Goal: Task Accomplishment & Management: Manage account settings

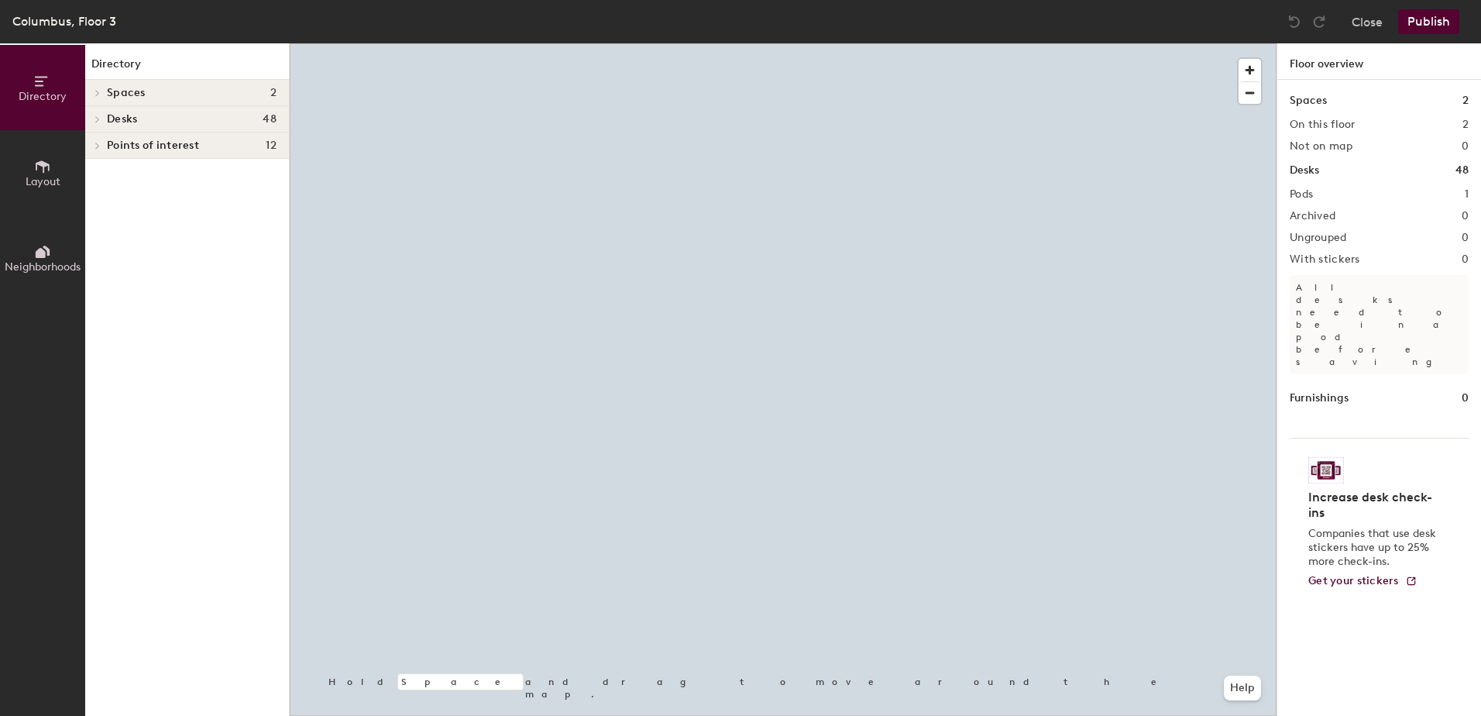
click at [648, 43] on div at bounding box center [783, 43] width 987 height 0
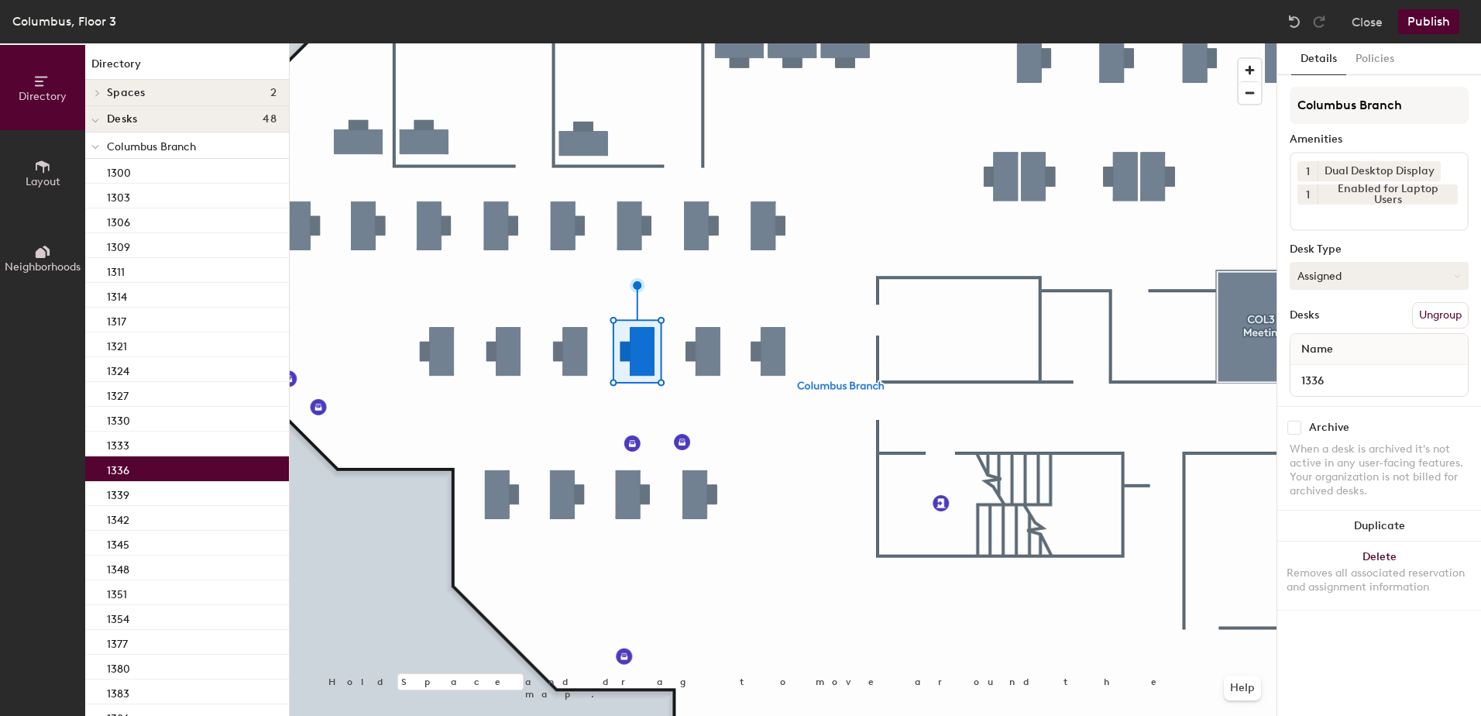
click at [1340, 277] on button "Assigned" at bounding box center [1379, 276] width 179 height 28
click at [1324, 369] on div "Hoteled" at bounding box center [1368, 370] width 155 height 23
click at [1429, 26] on button "Publish" at bounding box center [1428, 21] width 61 height 25
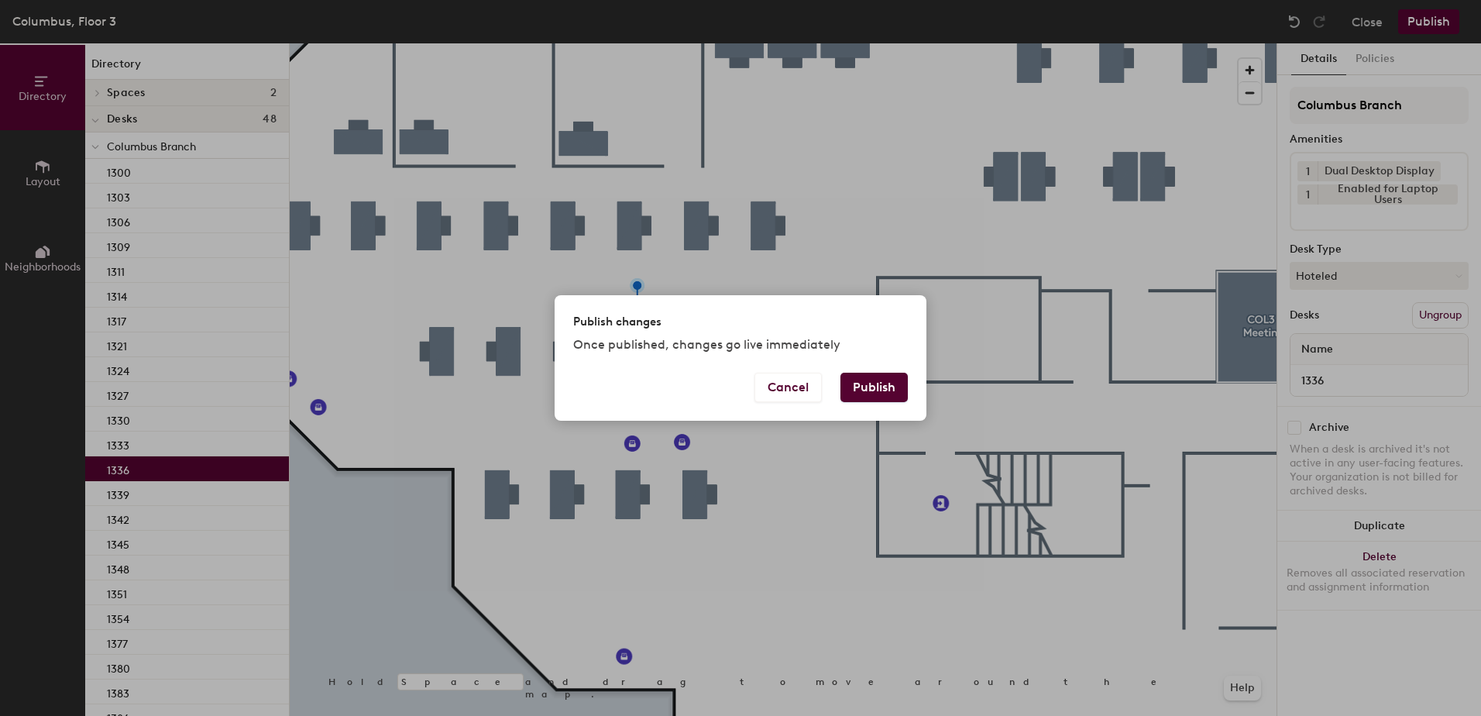
click at [886, 388] on button "Publish" at bounding box center [874, 387] width 67 height 29
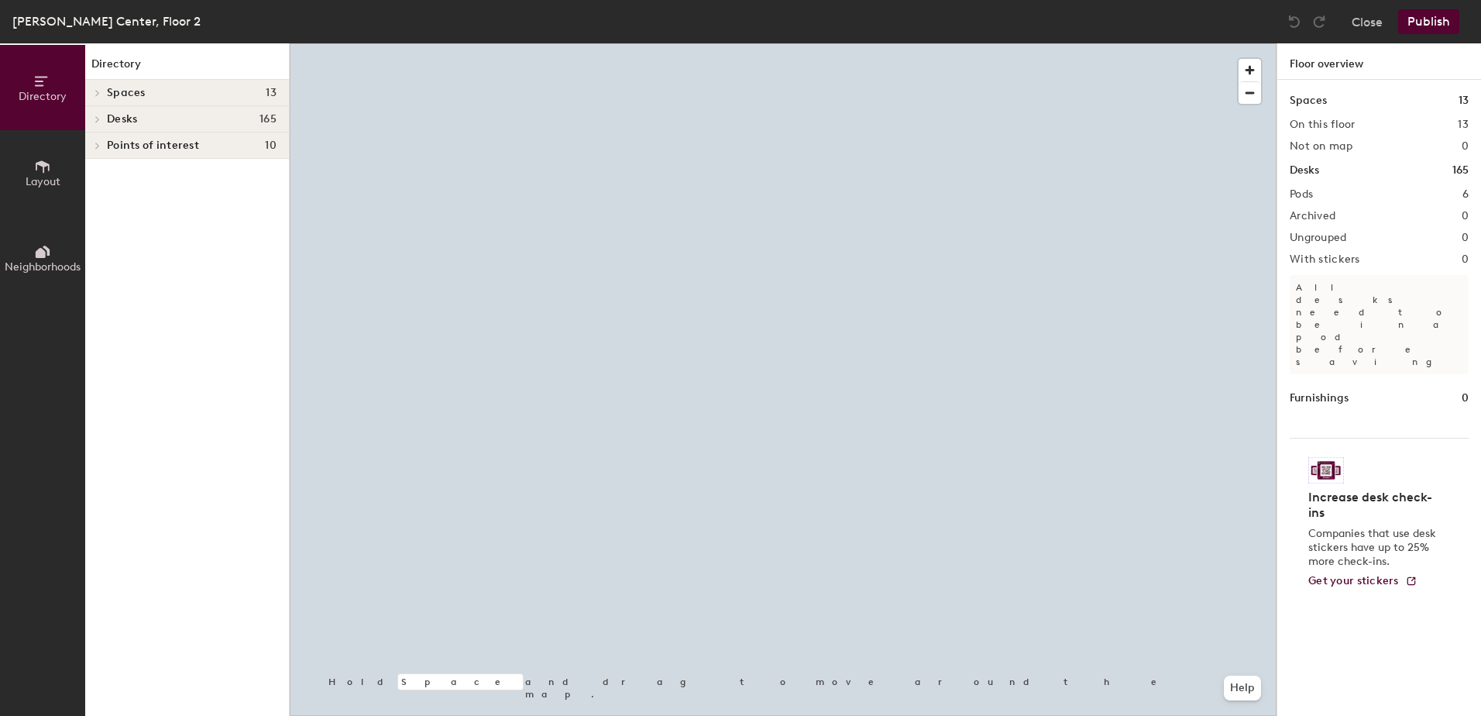
click at [867, 43] on div at bounding box center [783, 43] width 987 height 0
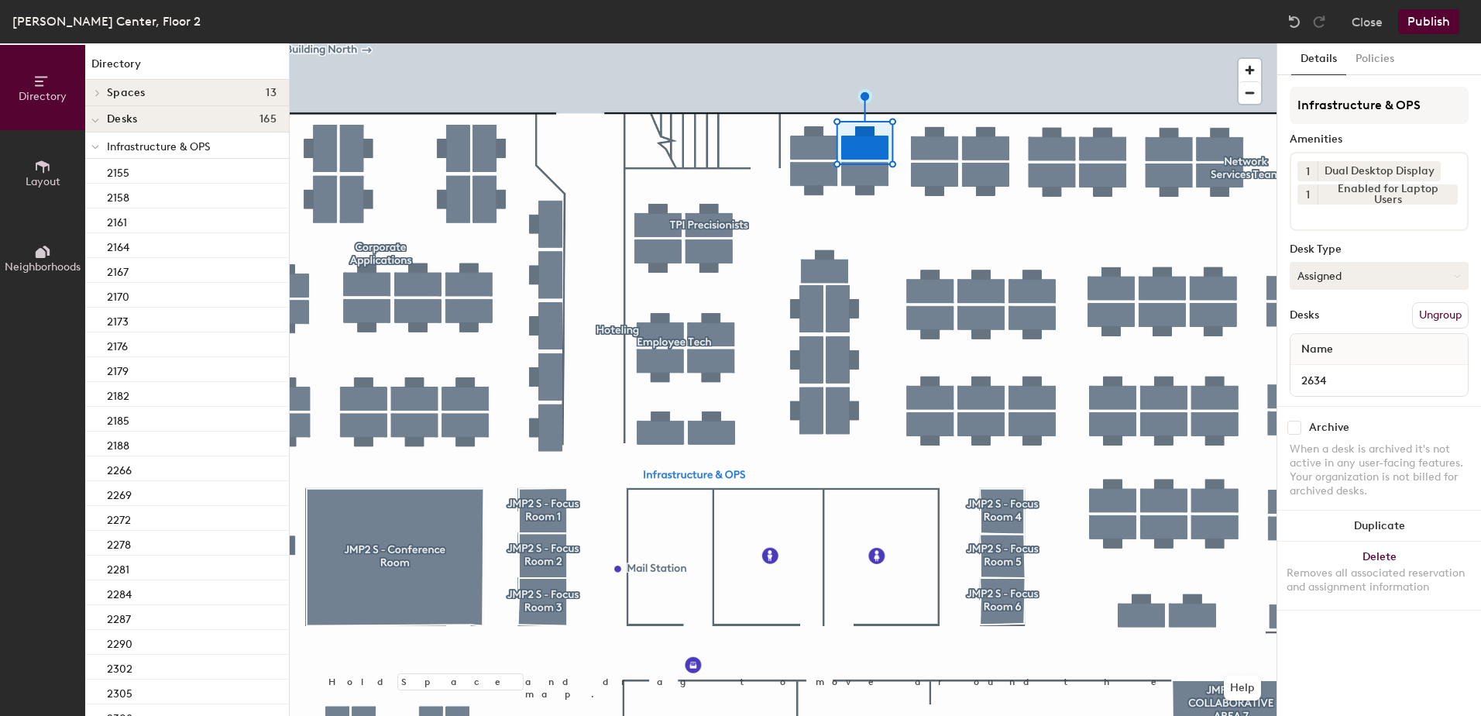
click at [1314, 284] on button "Assigned" at bounding box center [1379, 276] width 179 height 28
click at [1335, 367] on div "Hoteled" at bounding box center [1368, 370] width 155 height 23
click at [1432, 331] on div "Infrastructure & OPS Amenities 1 Dual Desktop Display 1 Enabled for Laptop User…" at bounding box center [1379, 246] width 179 height 319
drag, startPoint x: 1432, startPoint y: 313, endPoint x: 1423, endPoint y: 315, distance: 8.8
click at [1432, 313] on button "Ungroup" at bounding box center [1440, 315] width 57 height 26
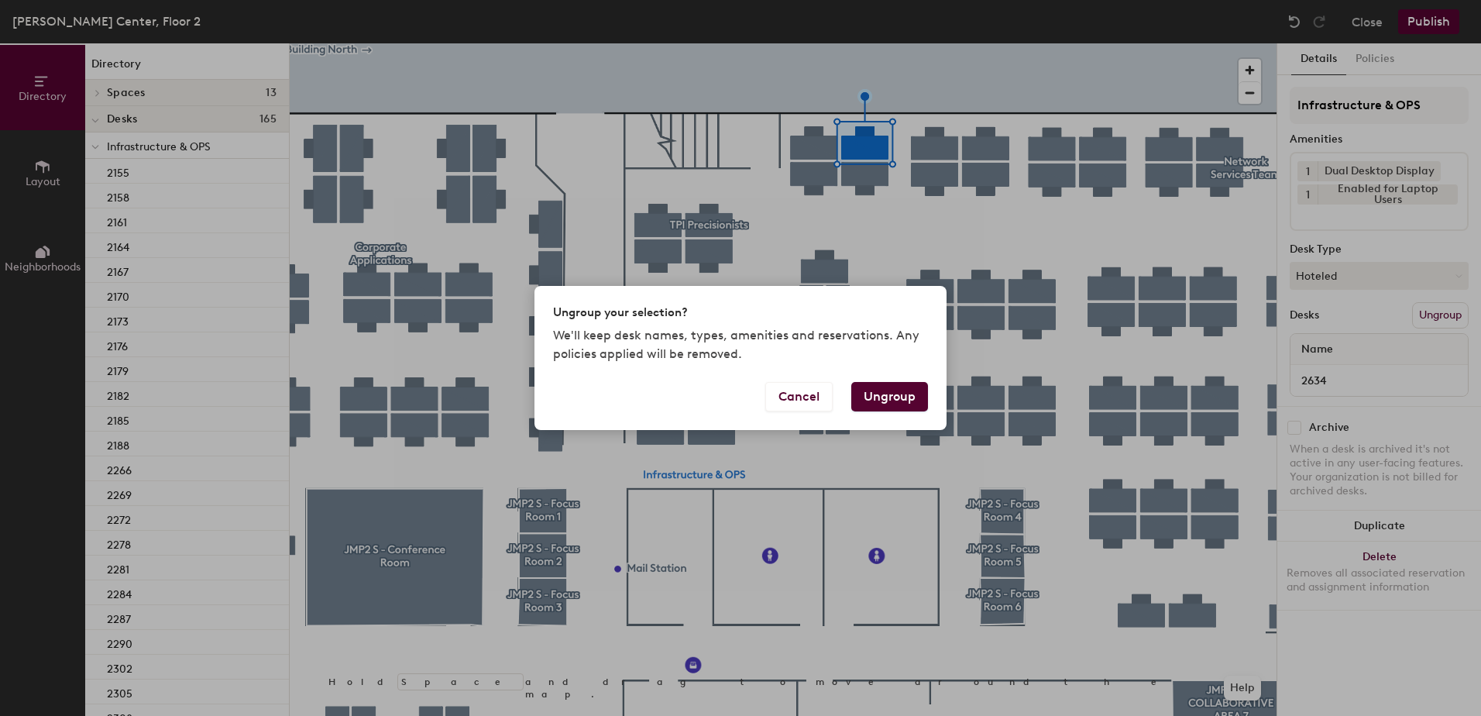
click at [889, 401] on button "Ungroup" at bounding box center [889, 396] width 77 height 29
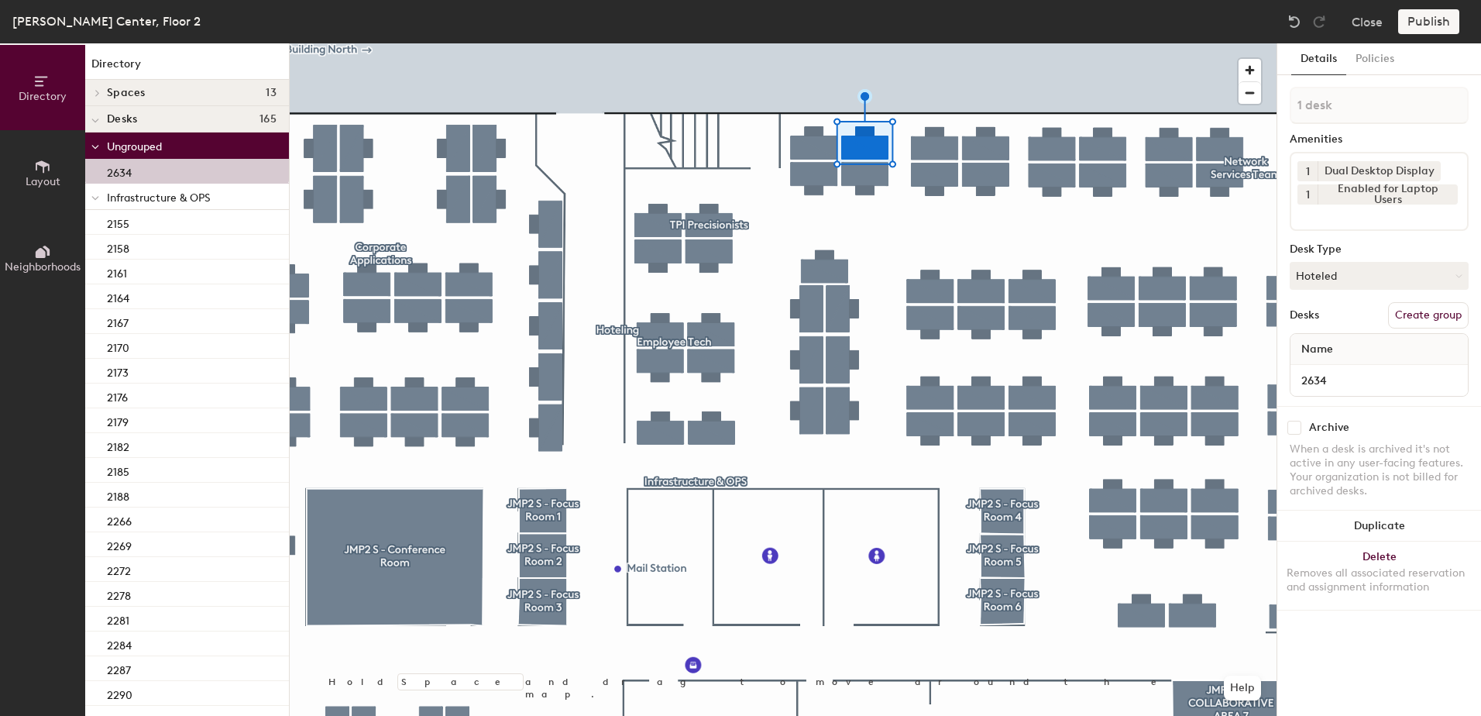
click at [93, 145] on icon at bounding box center [95, 147] width 8 height 6
click at [94, 174] on icon at bounding box center [95, 173] width 8 height 6
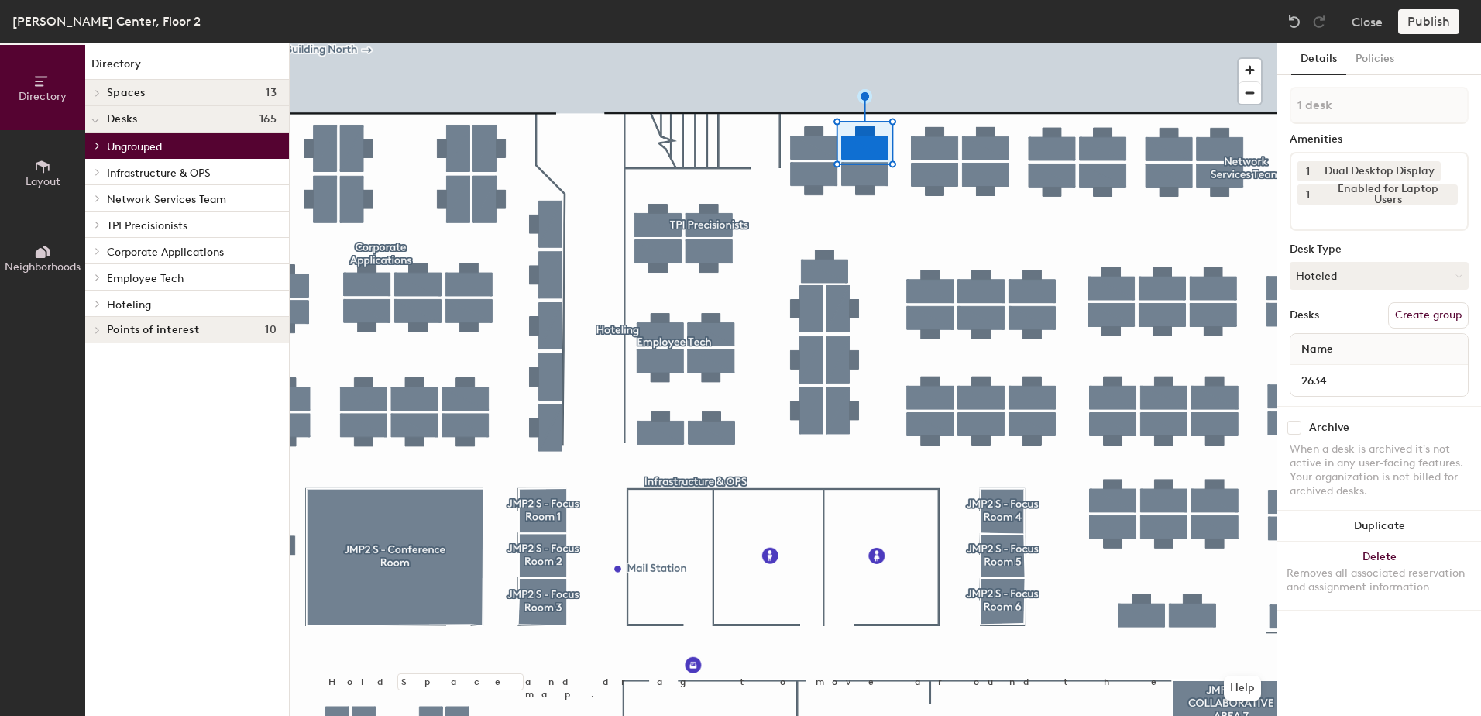
click at [92, 301] on span at bounding box center [96, 304] width 13 height 8
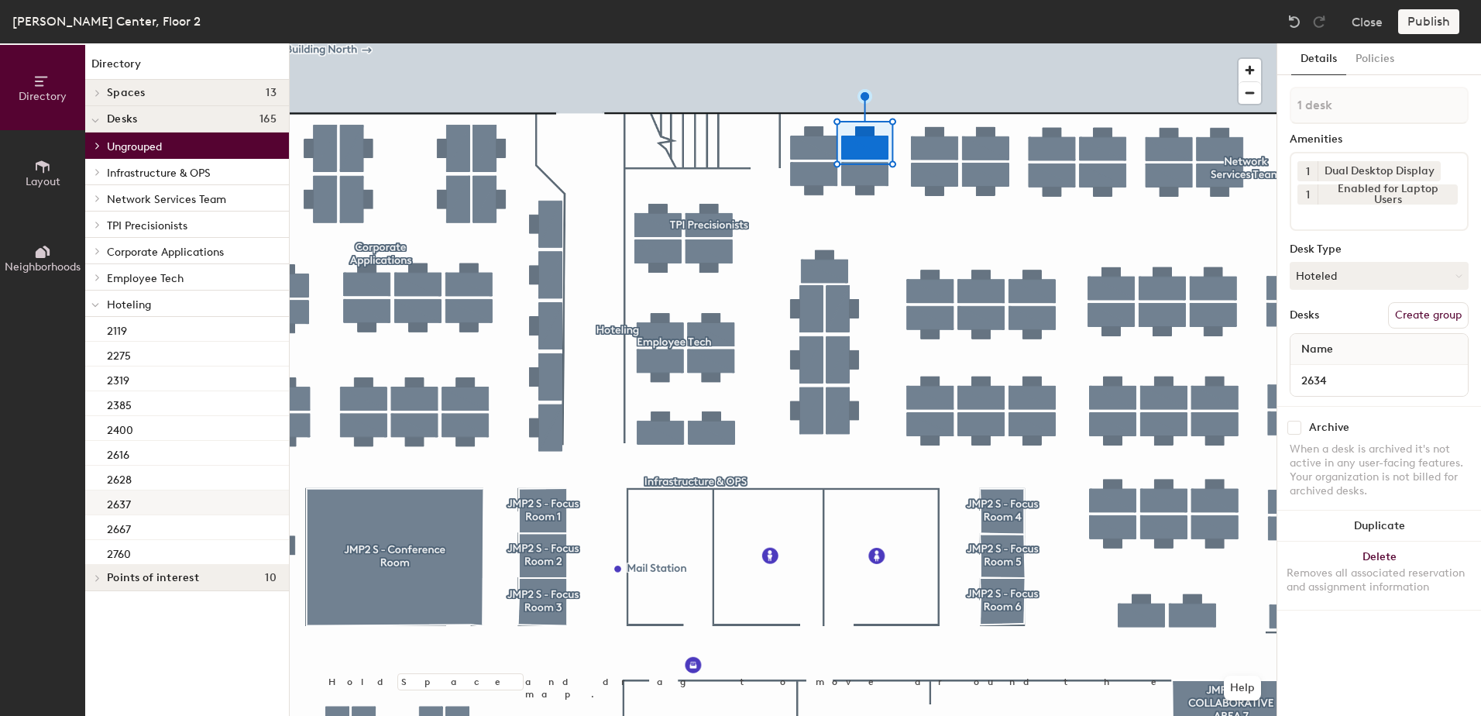
click at [174, 504] on div "2637" at bounding box center [187, 502] width 204 height 25
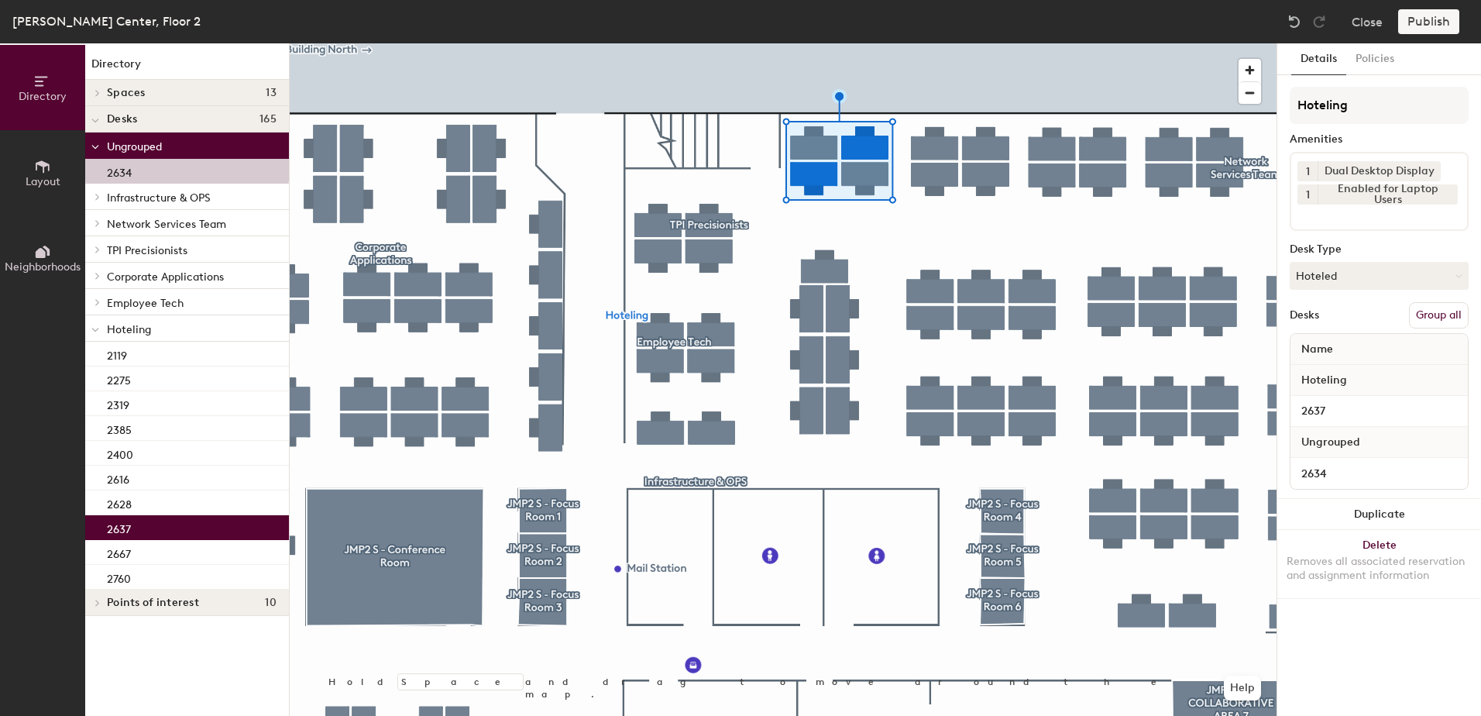
click at [1426, 314] on button "Group all" at bounding box center [1439, 315] width 60 height 26
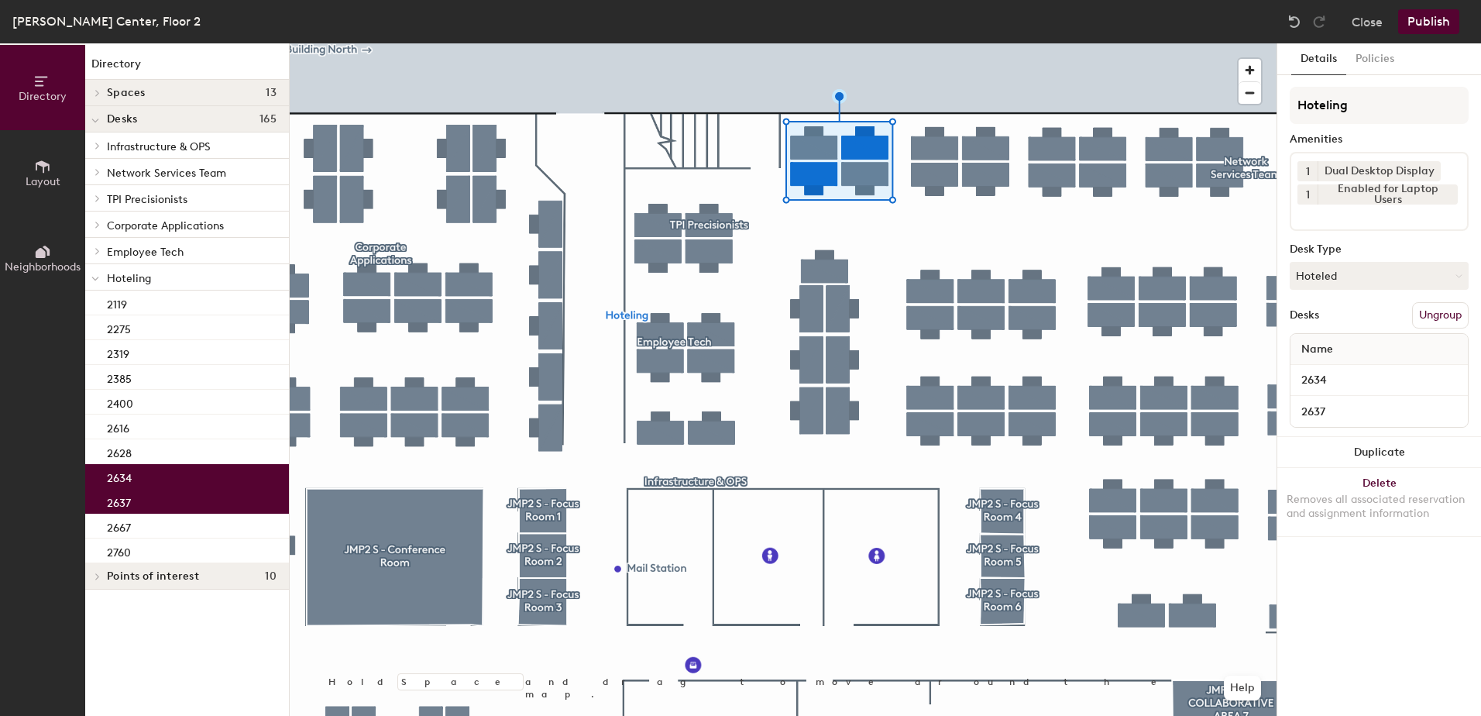
click at [1413, 13] on button "Publish" at bounding box center [1428, 21] width 61 height 25
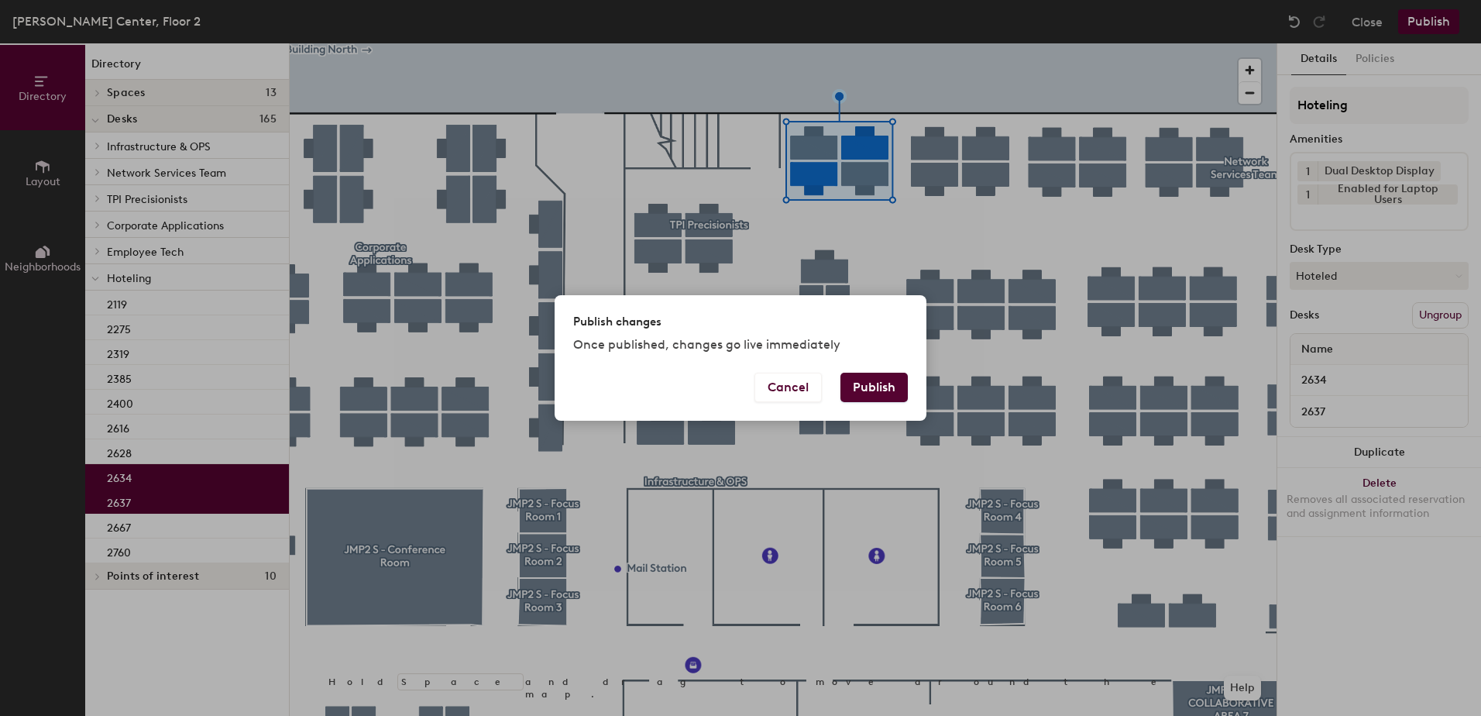
click at [864, 382] on button "Publish" at bounding box center [874, 387] width 67 height 29
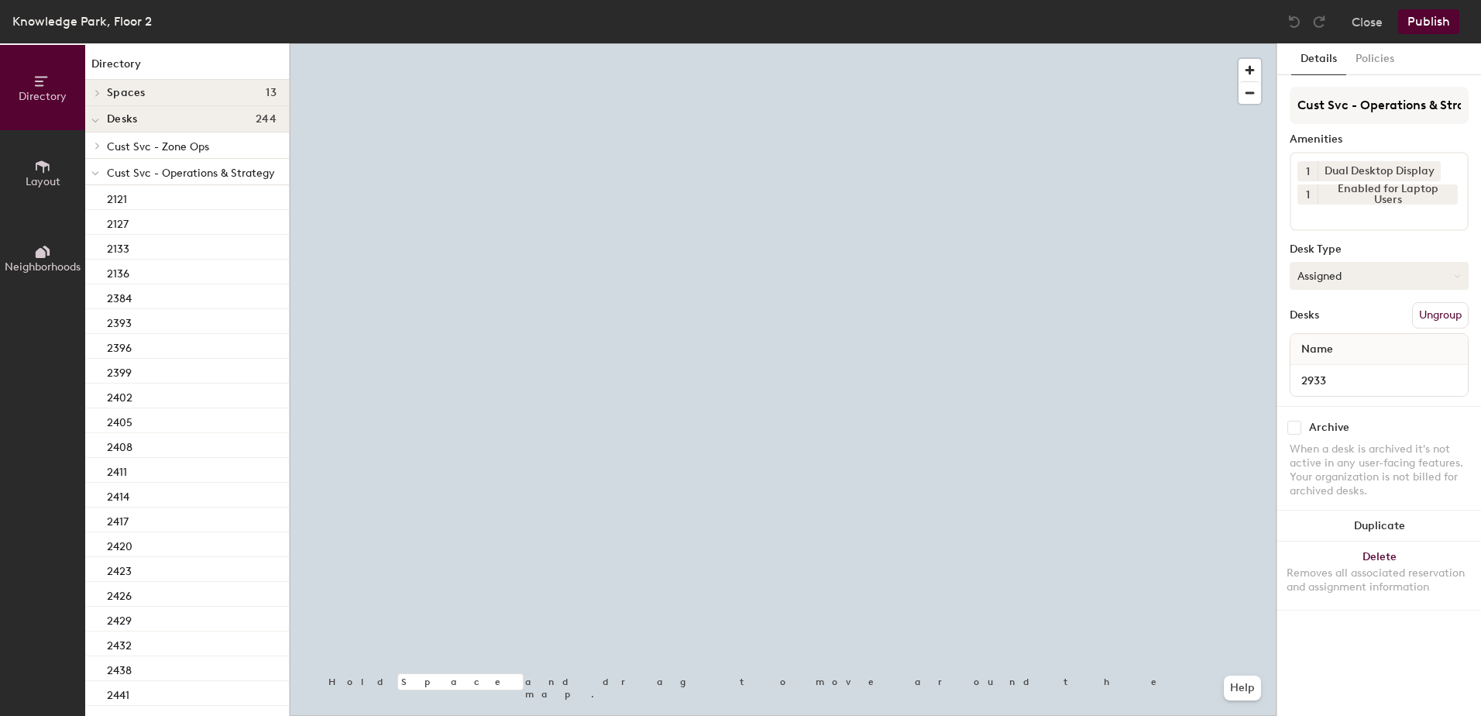
click at [1339, 275] on button "Assigned" at bounding box center [1379, 276] width 179 height 28
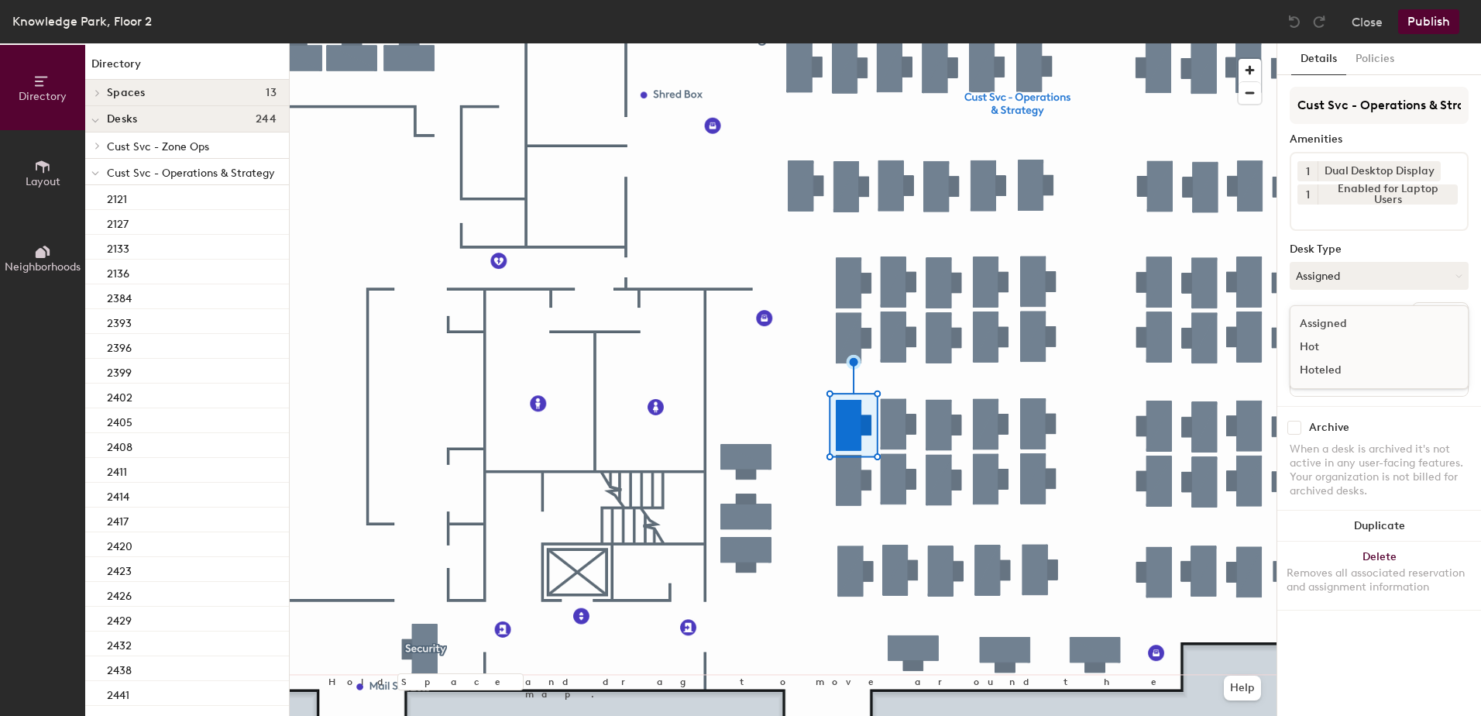
click at [1300, 365] on div "Hoteled" at bounding box center [1368, 370] width 155 height 23
click at [1442, 317] on button "Ungroup" at bounding box center [1440, 315] width 57 height 26
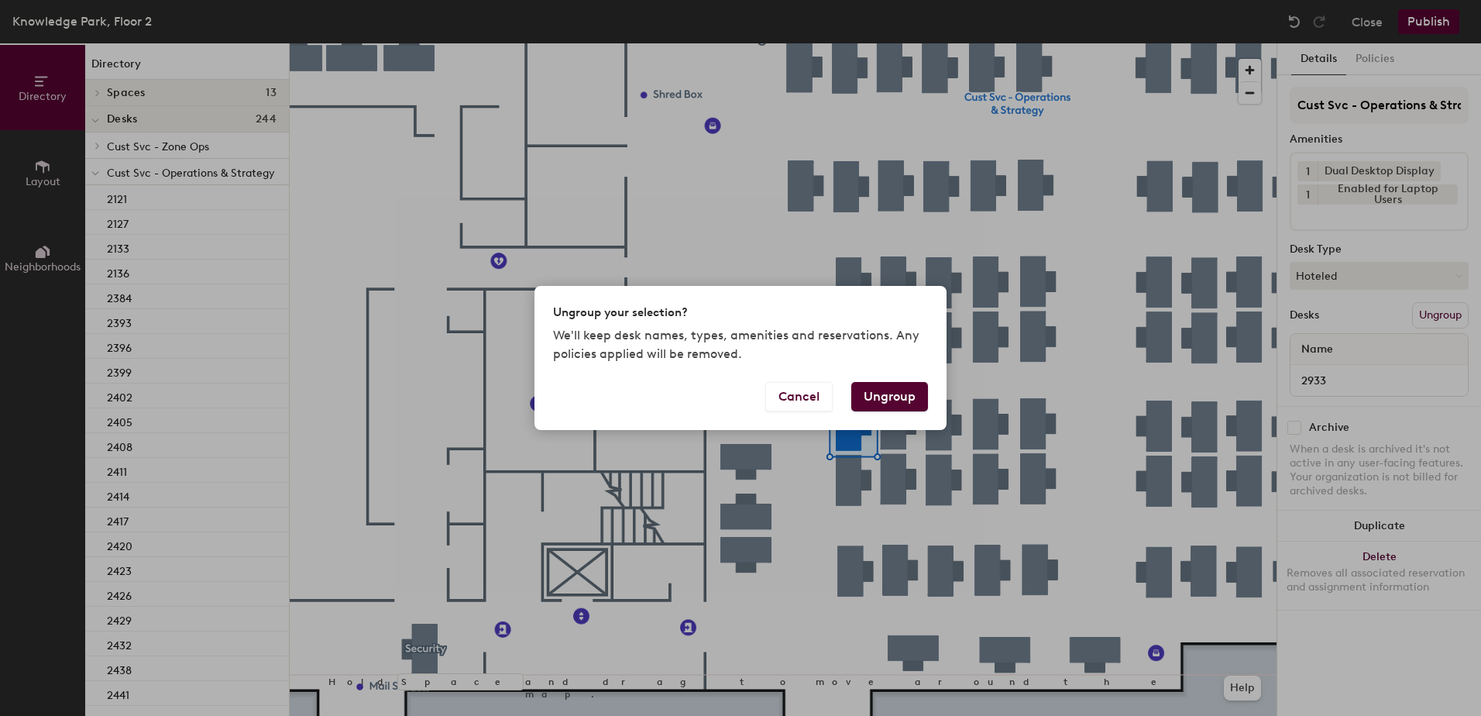
click at [900, 392] on button "Ungroup" at bounding box center [889, 396] width 77 height 29
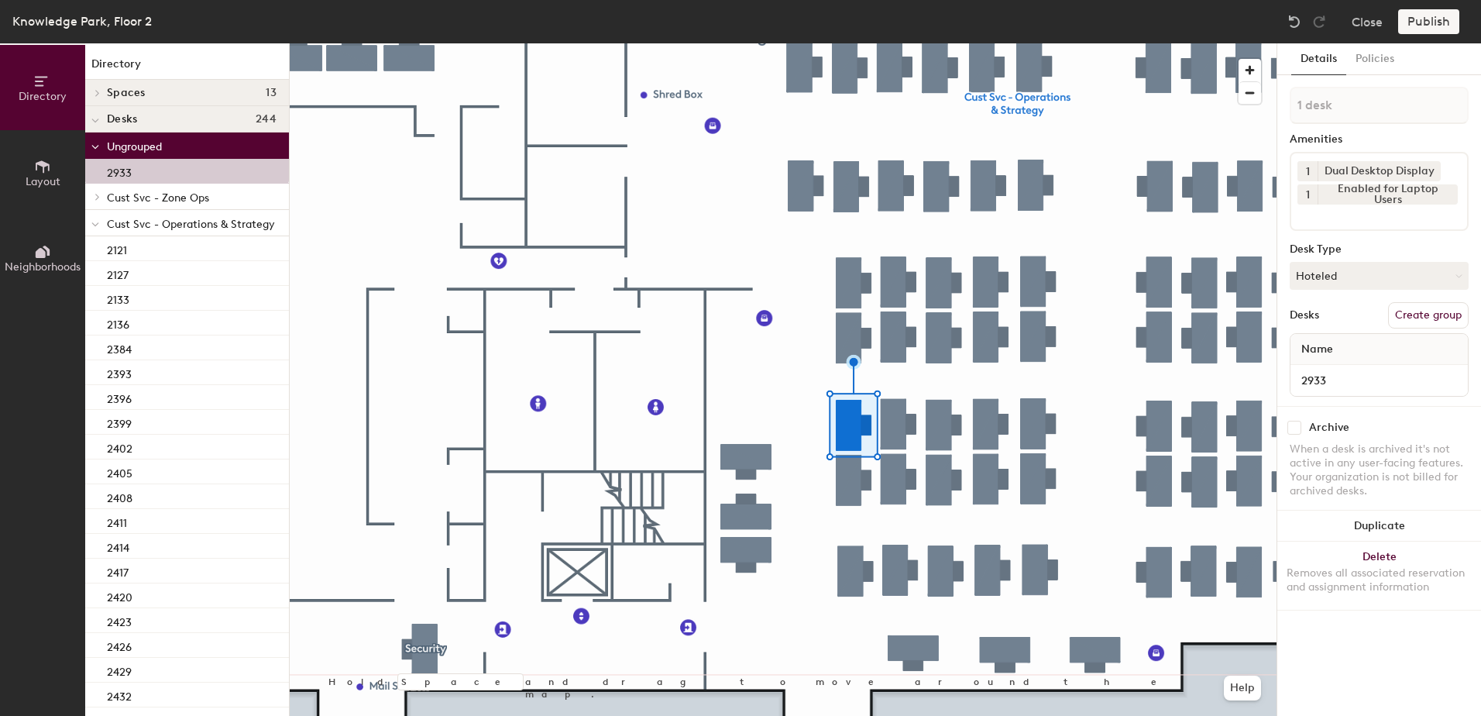
click at [92, 225] on icon at bounding box center [95, 225] width 8 height 6
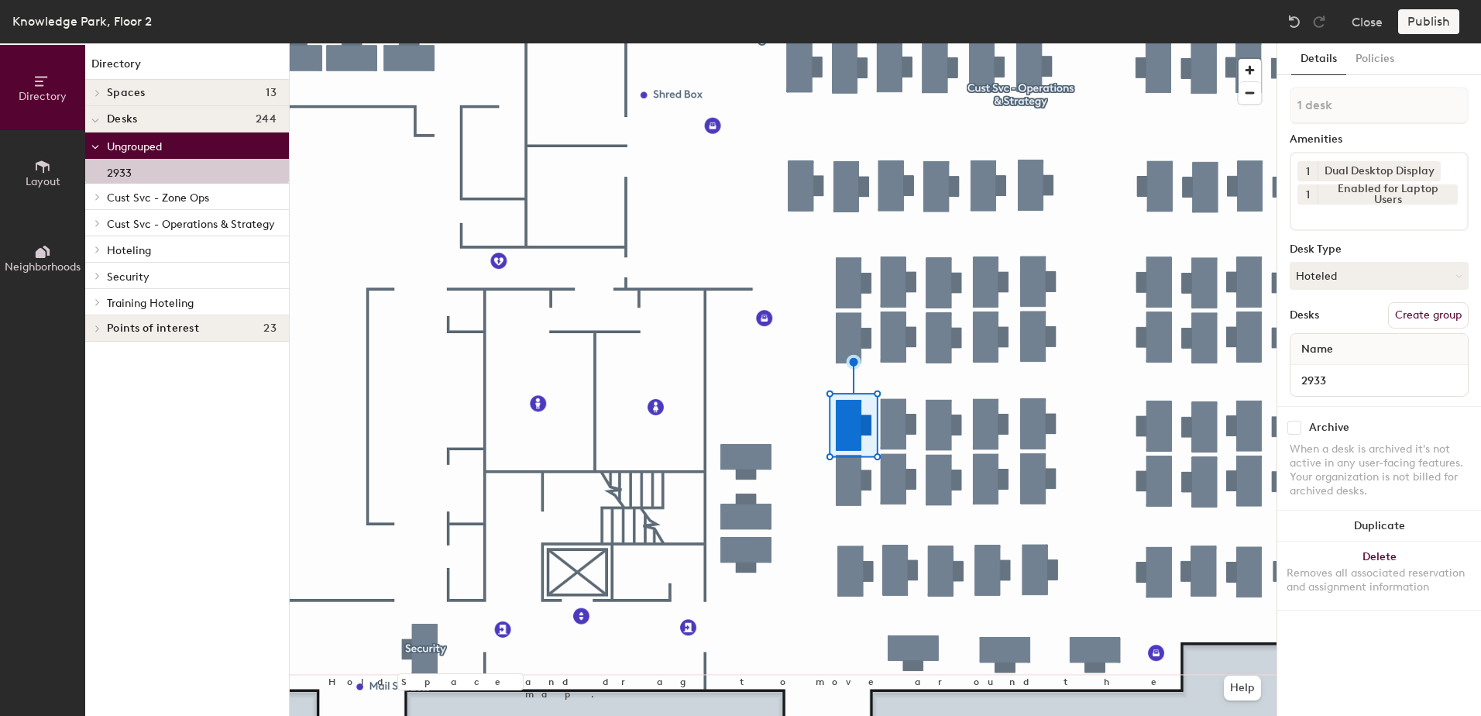
click at [95, 250] on icon at bounding box center [98, 250] width 6 height 8
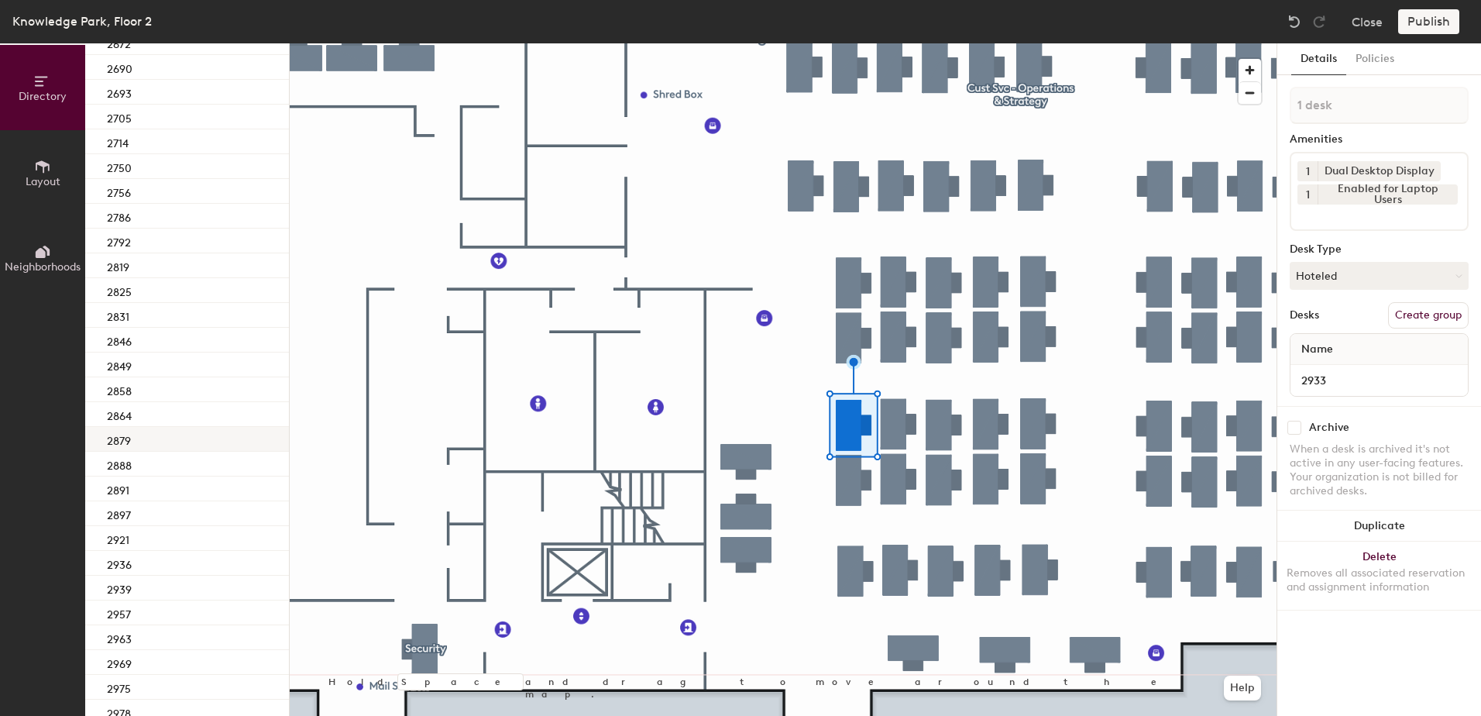
scroll to position [1549, 0]
click at [163, 482] on div "2936" at bounding box center [187, 485] width 204 height 25
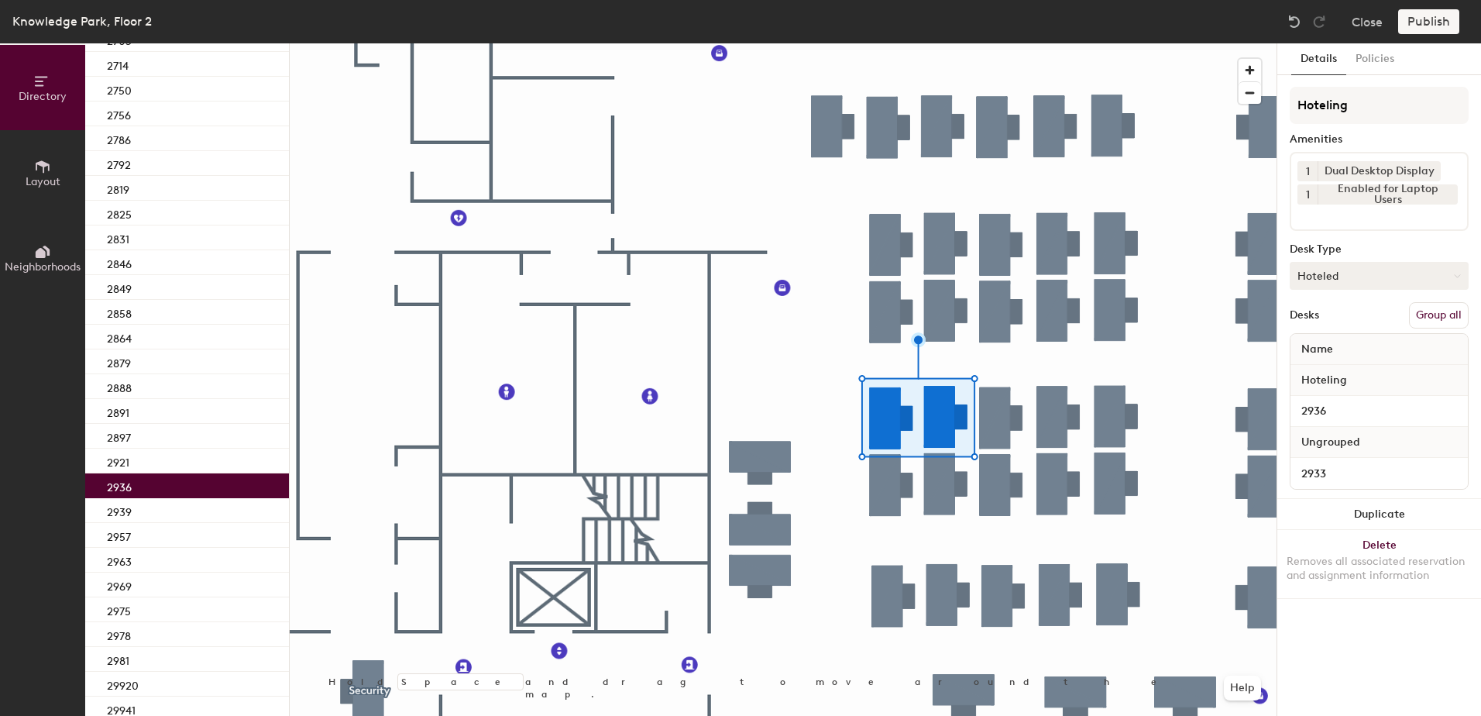
drag, startPoint x: 1432, startPoint y: 323, endPoint x: 1412, endPoint y: 284, distance: 43.7
click at [1430, 316] on button "Group all" at bounding box center [1439, 315] width 60 height 26
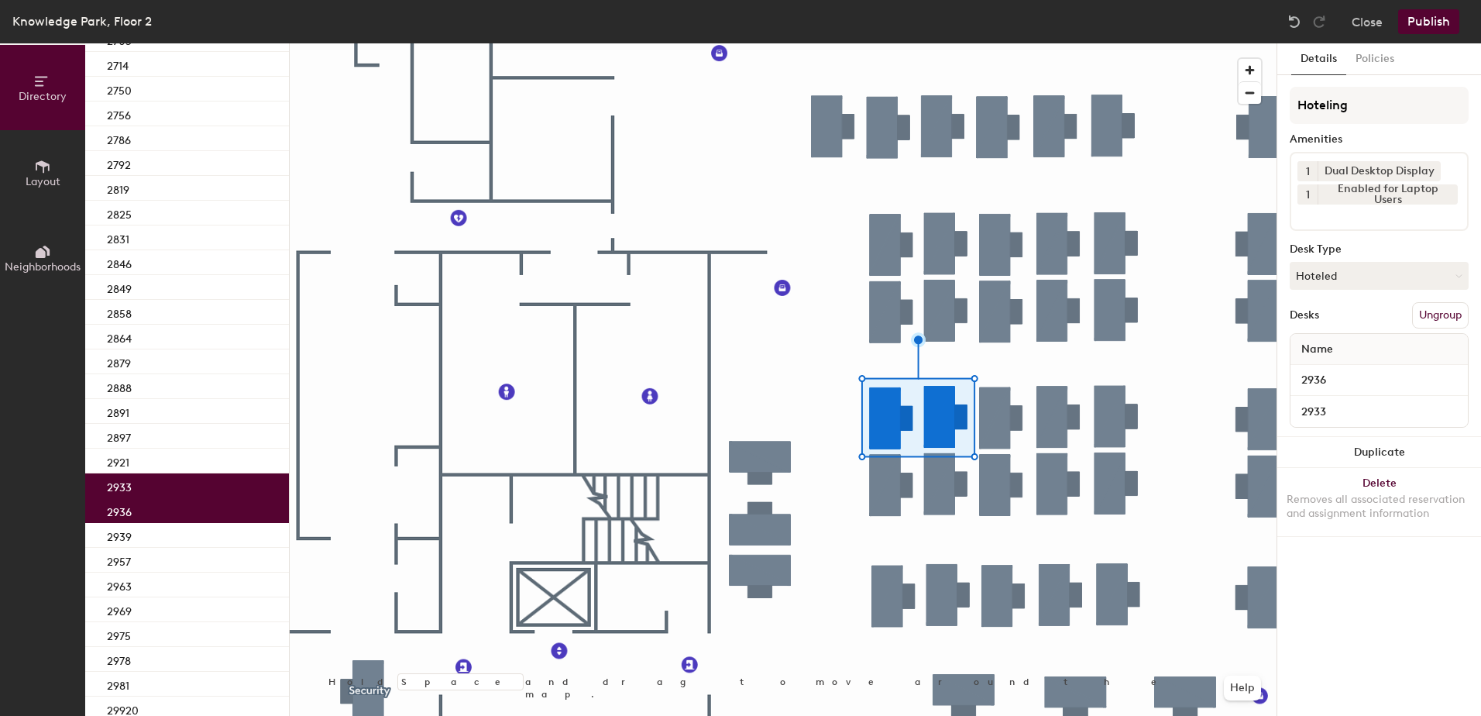
click at [1416, 15] on button "Publish" at bounding box center [1428, 21] width 61 height 25
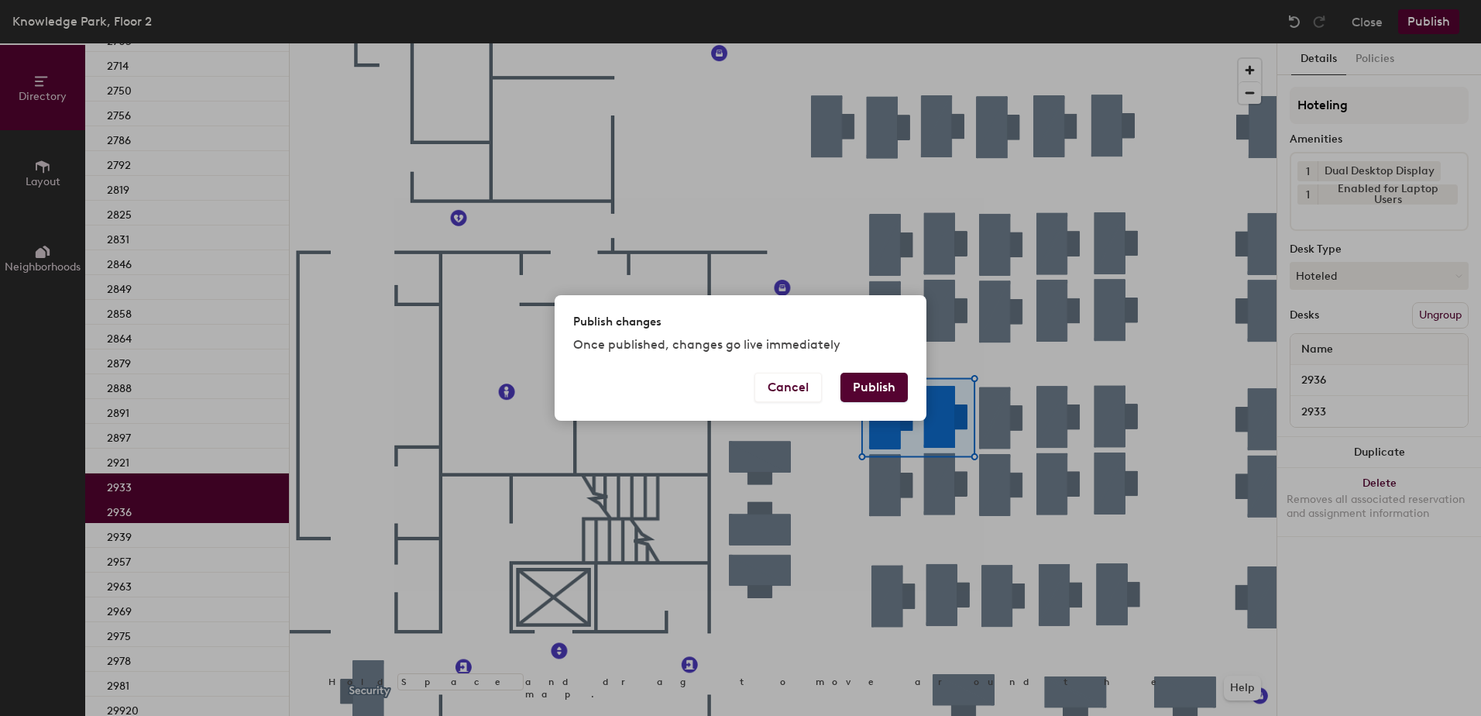
drag, startPoint x: 878, startPoint y: 376, endPoint x: 892, endPoint y: 354, distance: 25.8
click at [886, 365] on div "Publish changes Once published, changes go live immediately Cancel Publish" at bounding box center [741, 357] width 372 height 125
click at [875, 389] on button "Publish" at bounding box center [874, 387] width 67 height 29
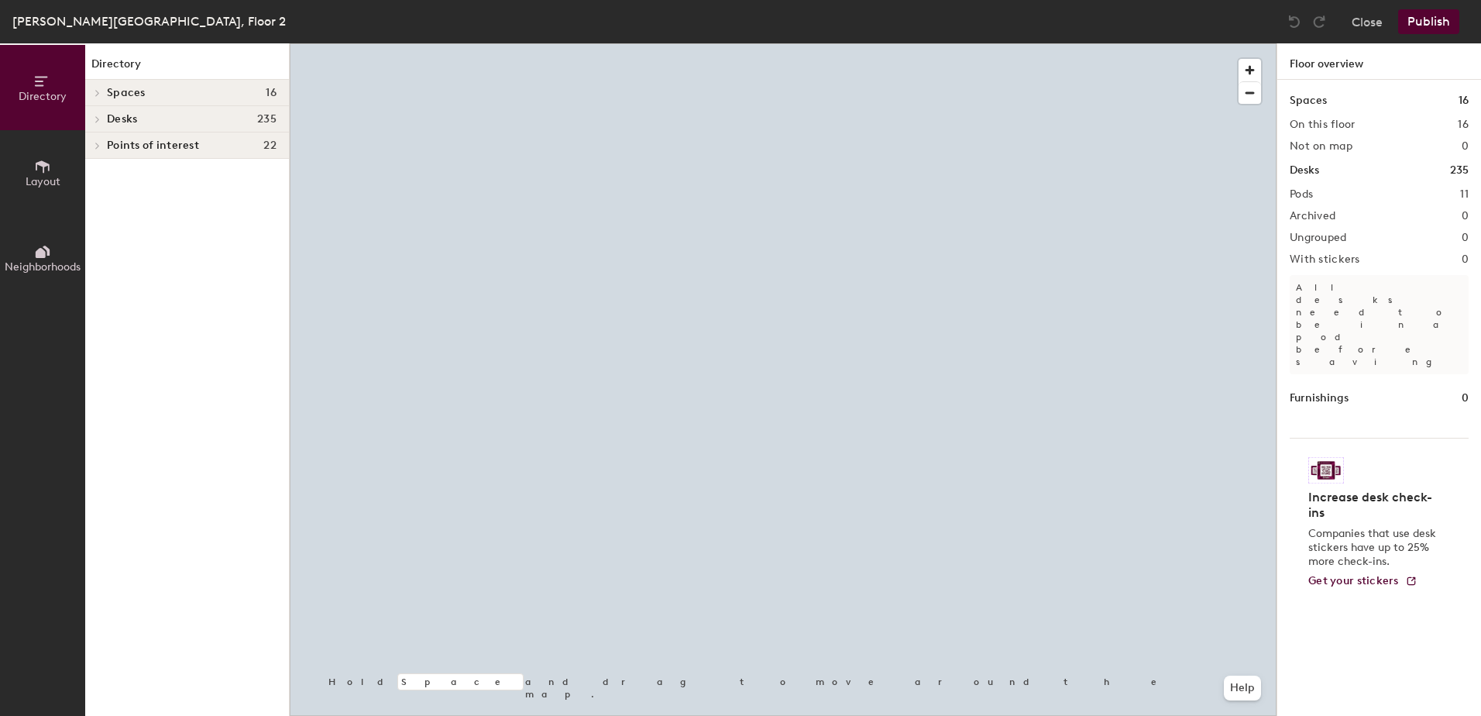
click at [949, 43] on div at bounding box center [783, 43] width 987 height 0
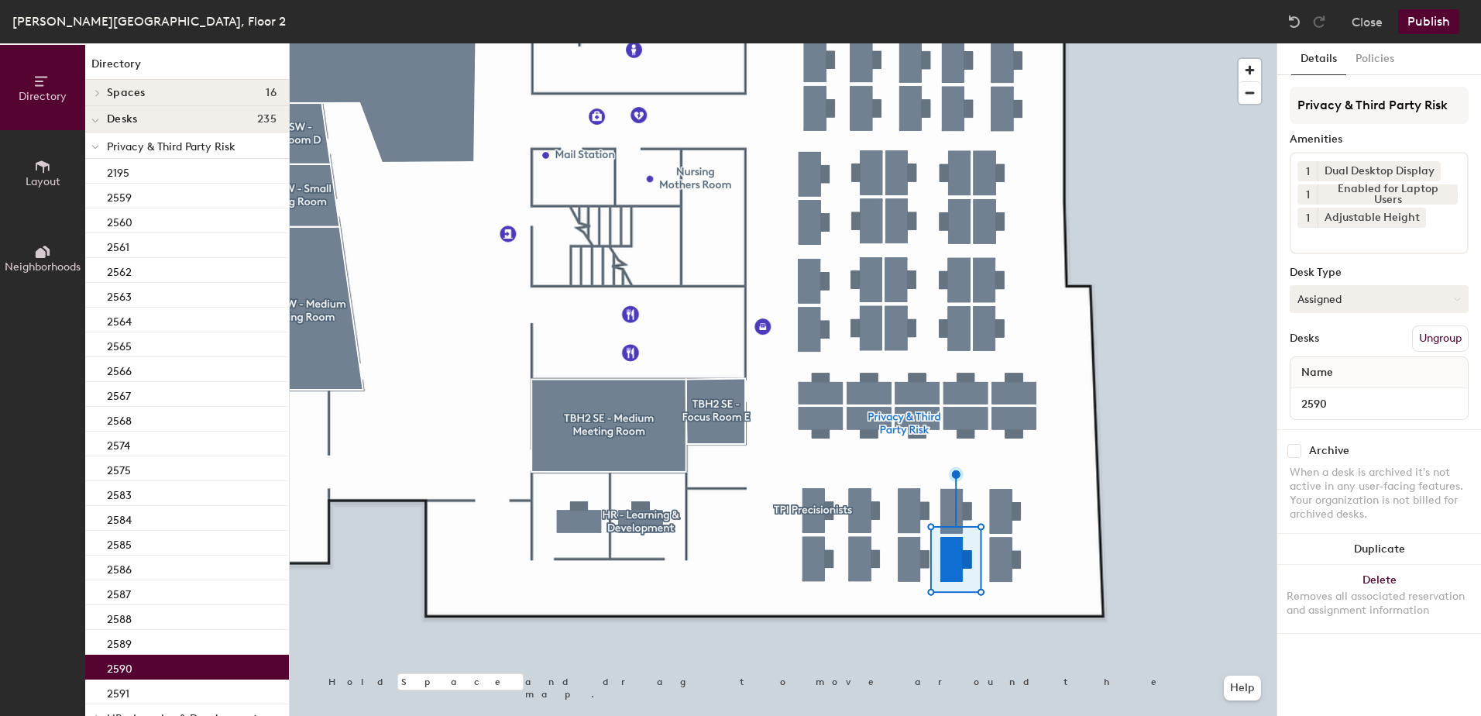
click at [1328, 298] on button "Assigned" at bounding box center [1379, 299] width 179 height 28
drag, startPoint x: 1312, startPoint y: 387, endPoint x: 1345, endPoint y: 386, distance: 33.3
click at [1314, 386] on div "Hoteled" at bounding box center [1368, 393] width 155 height 23
click at [1439, 330] on button "Ungroup" at bounding box center [1440, 338] width 57 height 26
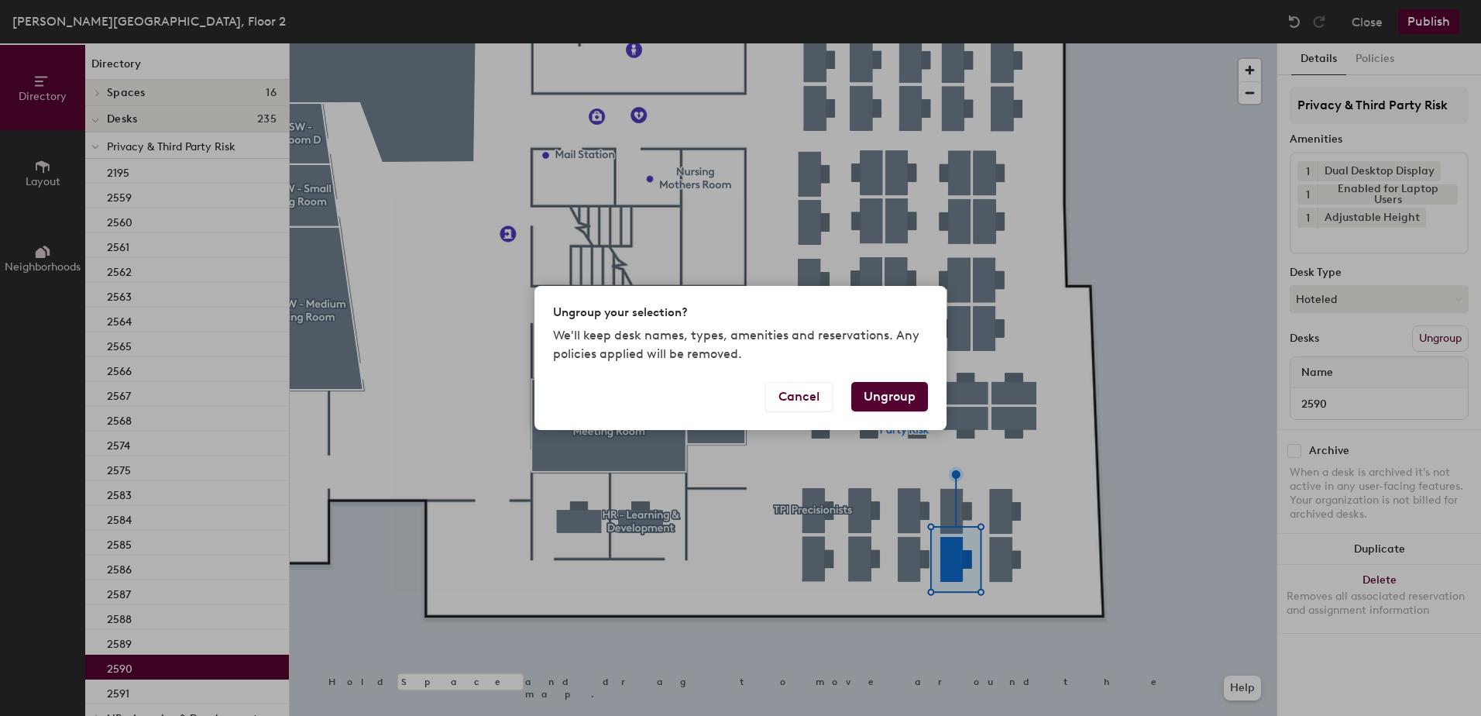
click at [891, 393] on button "Ungroup" at bounding box center [889, 396] width 77 height 29
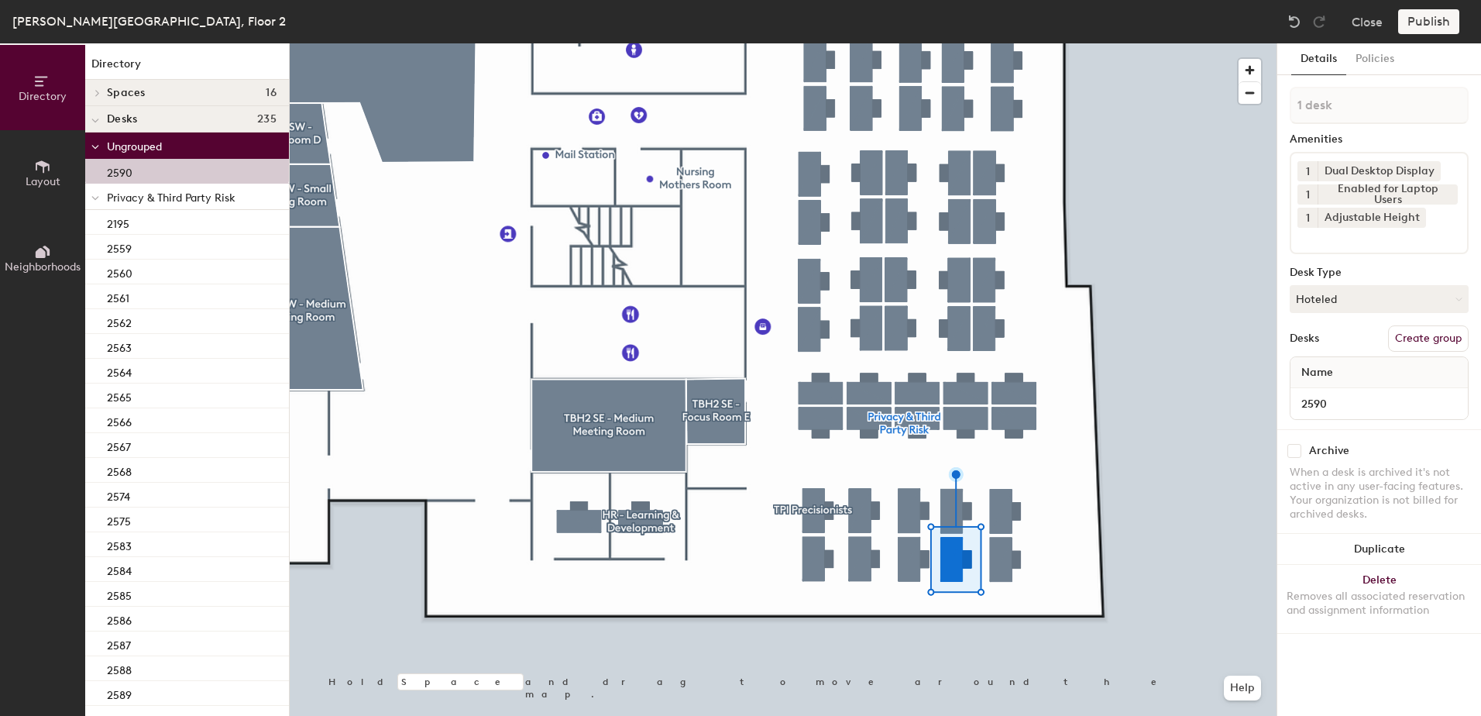
drag, startPoint x: 91, startPoint y: 194, endPoint x: 113, endPoint y: 272, distance: 80.4
click at [91, 195] on span at bounding box center [95, 197] width 8 height 13
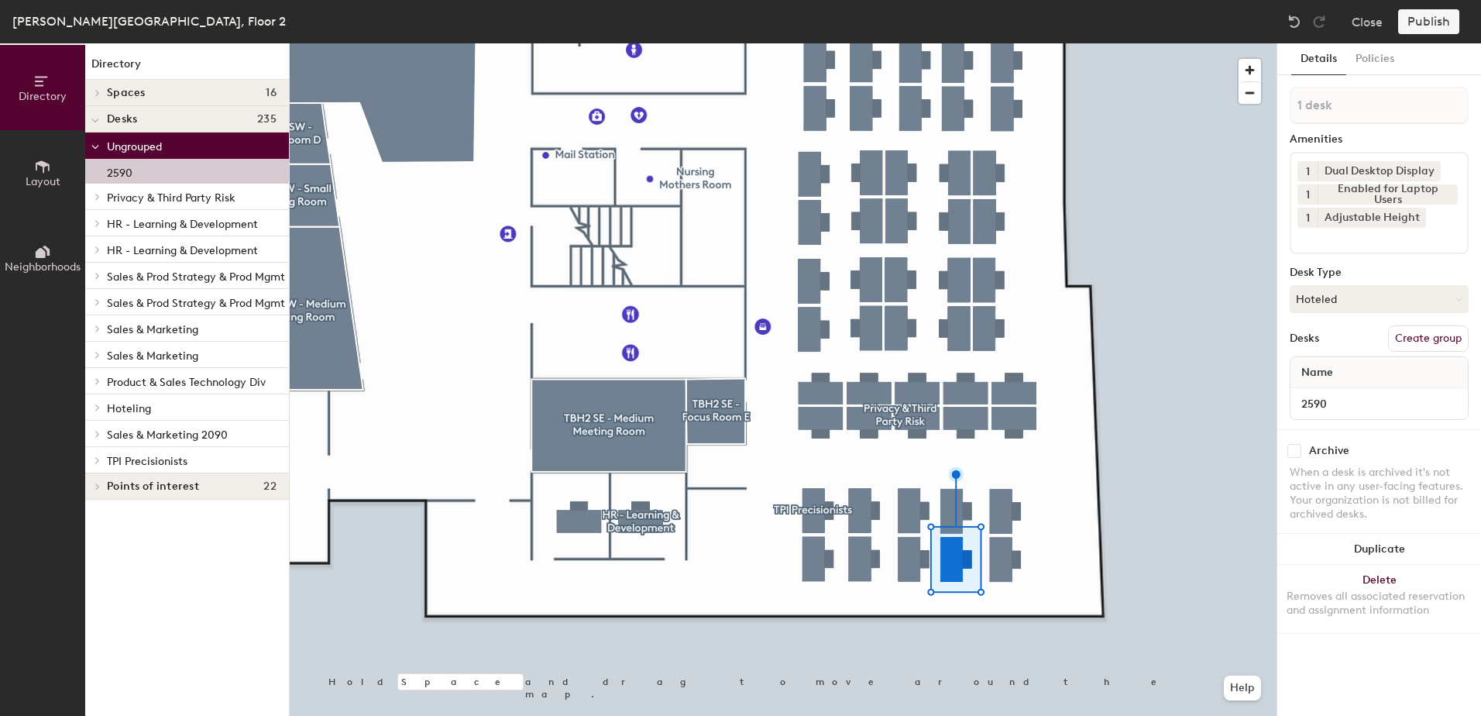
click at [95, 411] on div at bounding box center [95, 407] width 20 height 26
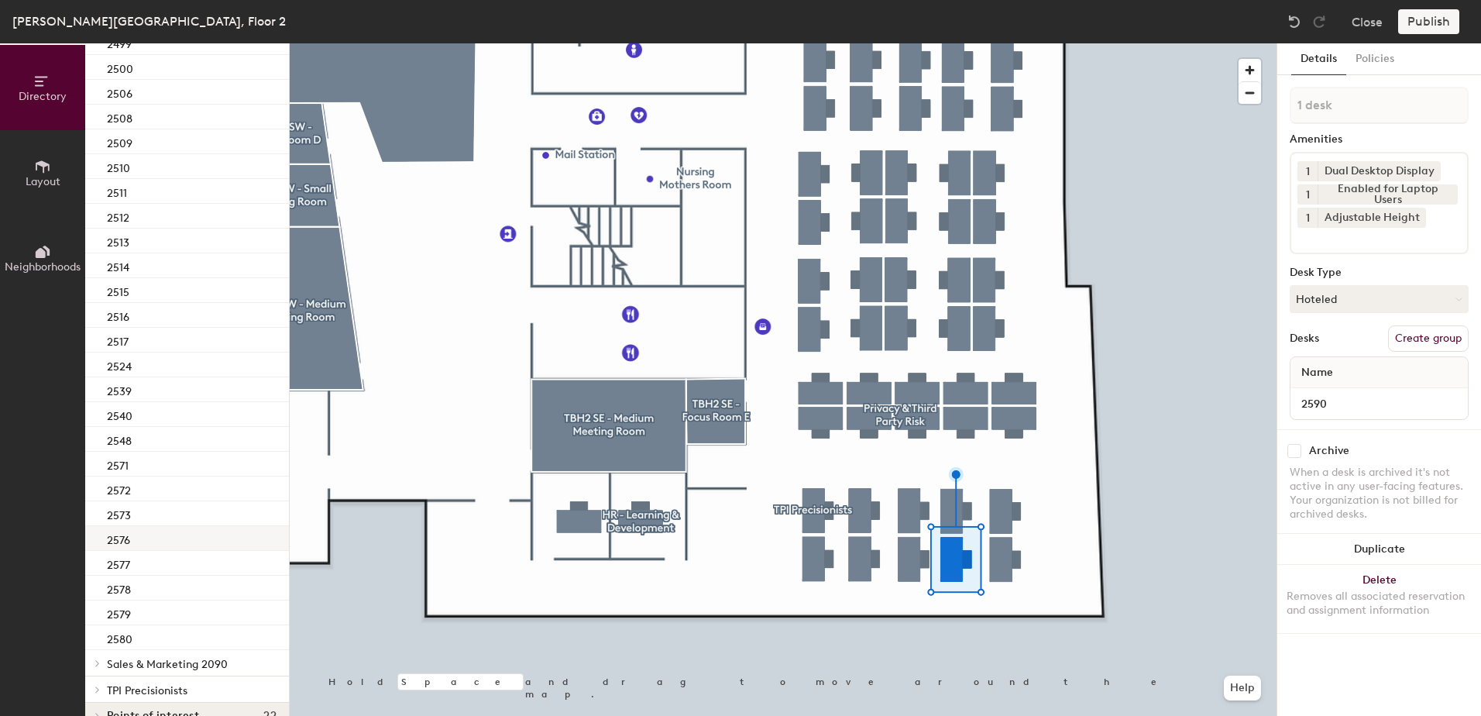
scroll to position [998, 0]
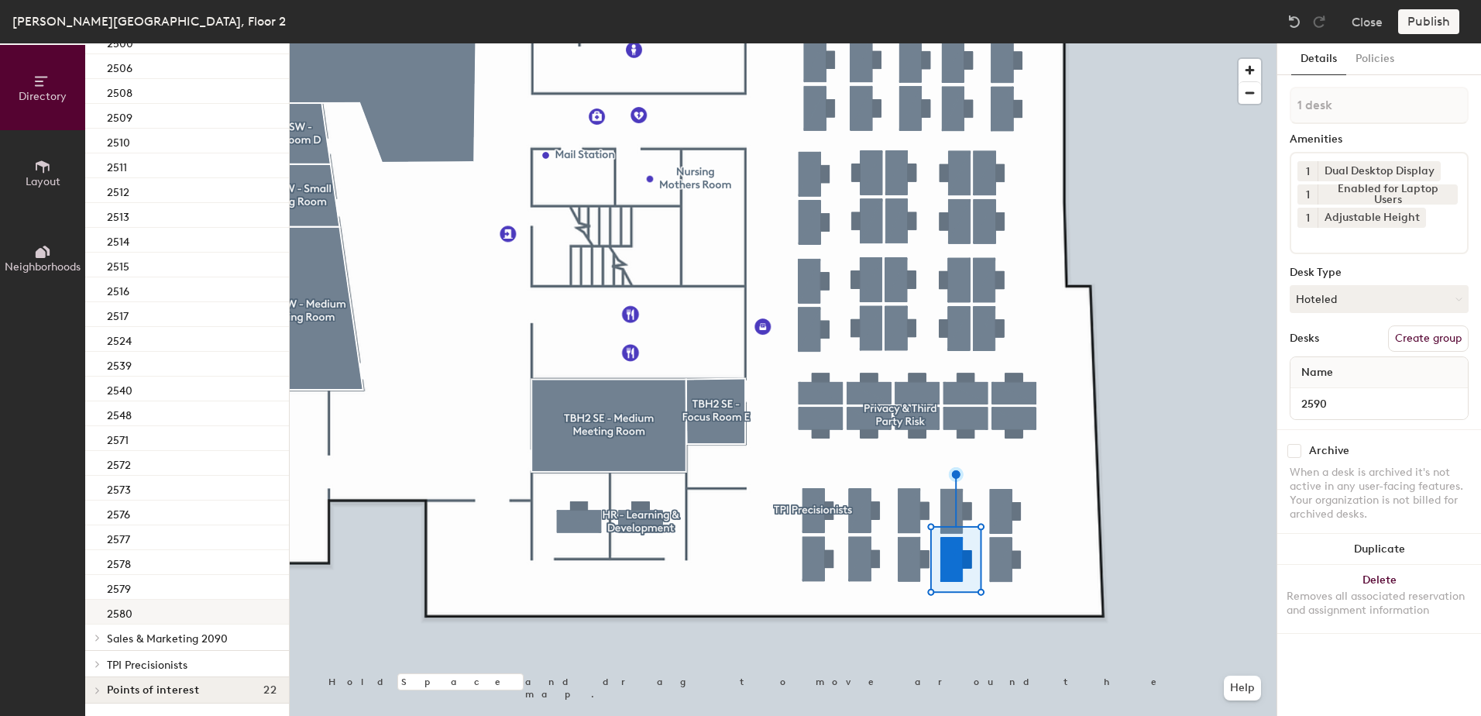
click at [187, 604] on div "2580" at bounding box center [187, 612] width 204 height 25
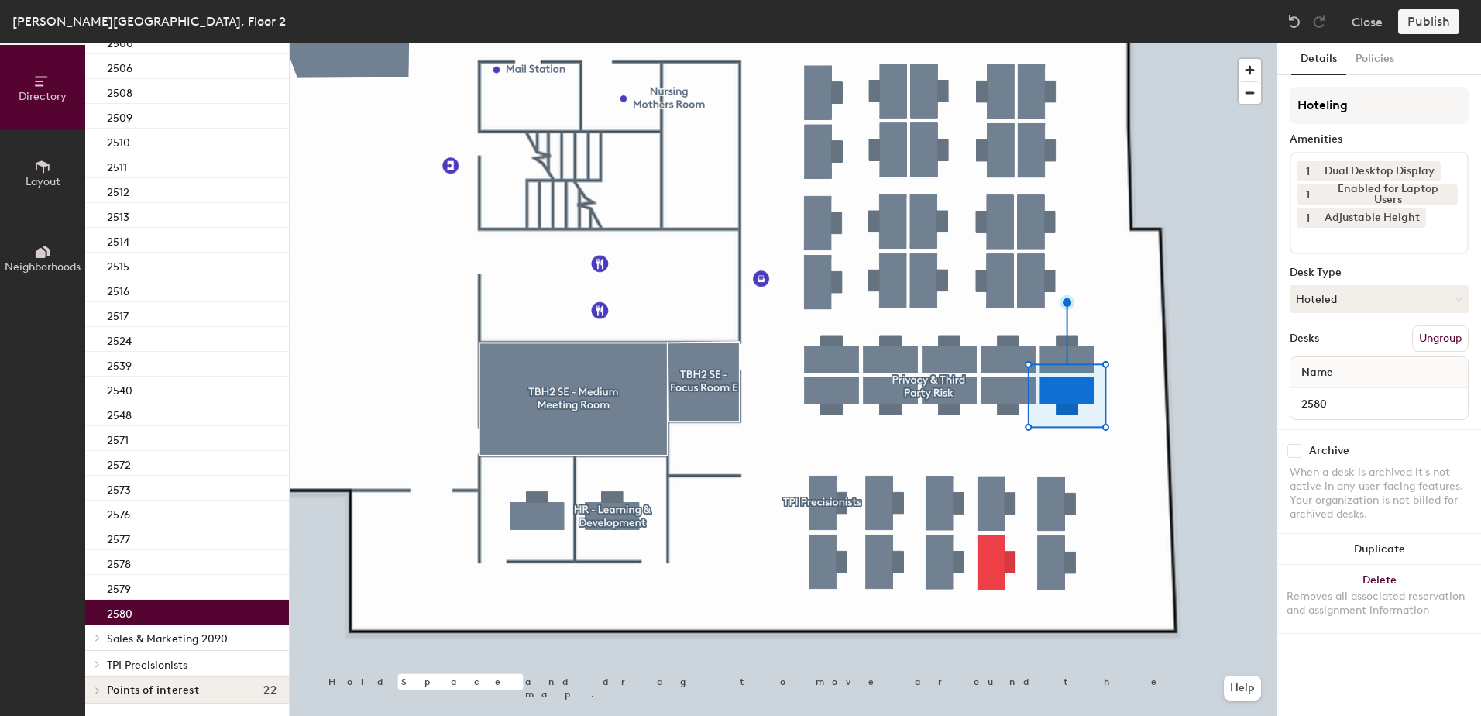
click at [996, 43] on div at bounding box center [783, 43] width 987 height 0
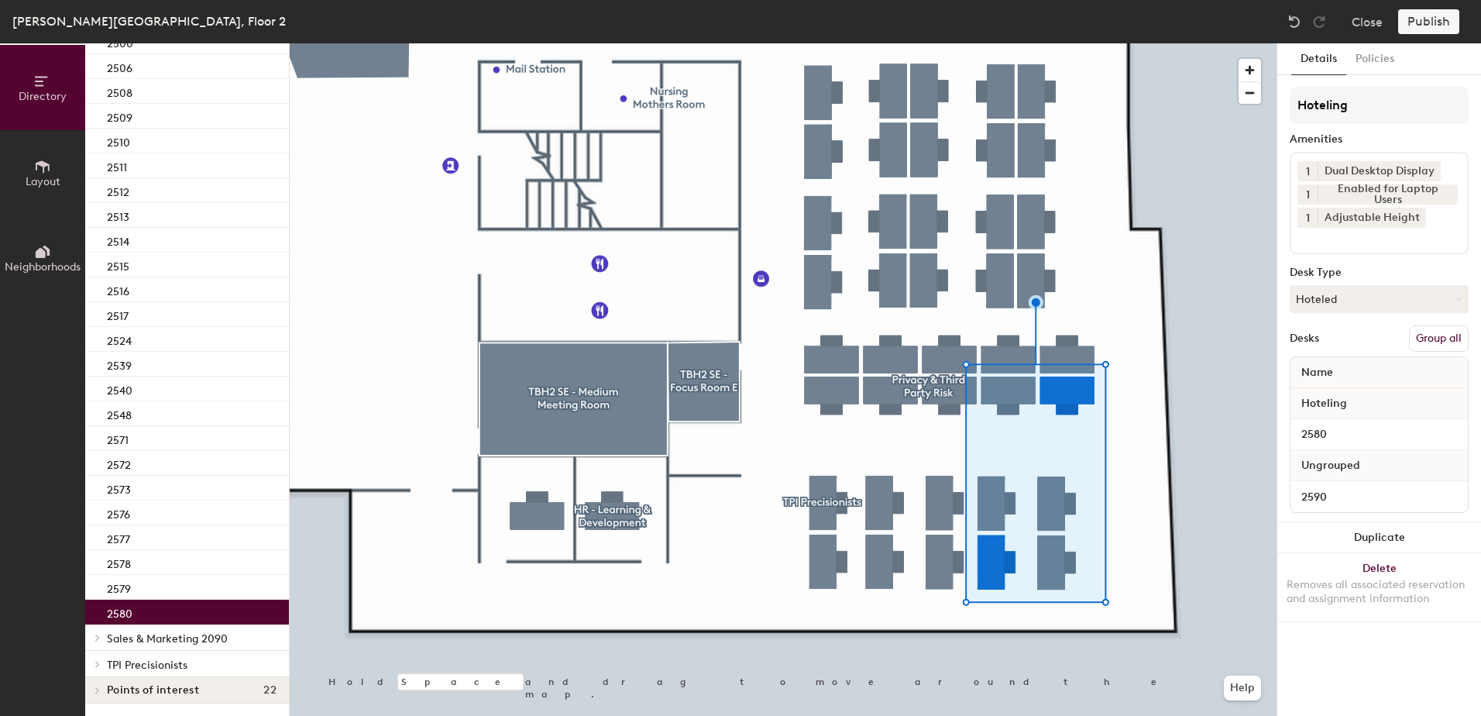
drag, startPoint x: 1442, startPoint y: 332, endPoint x: 1431, endPoint y: 217, distance: 116.0
click at [1442, 332] on button "Group all" at bounding box center [1439, 338] width 60 height 26
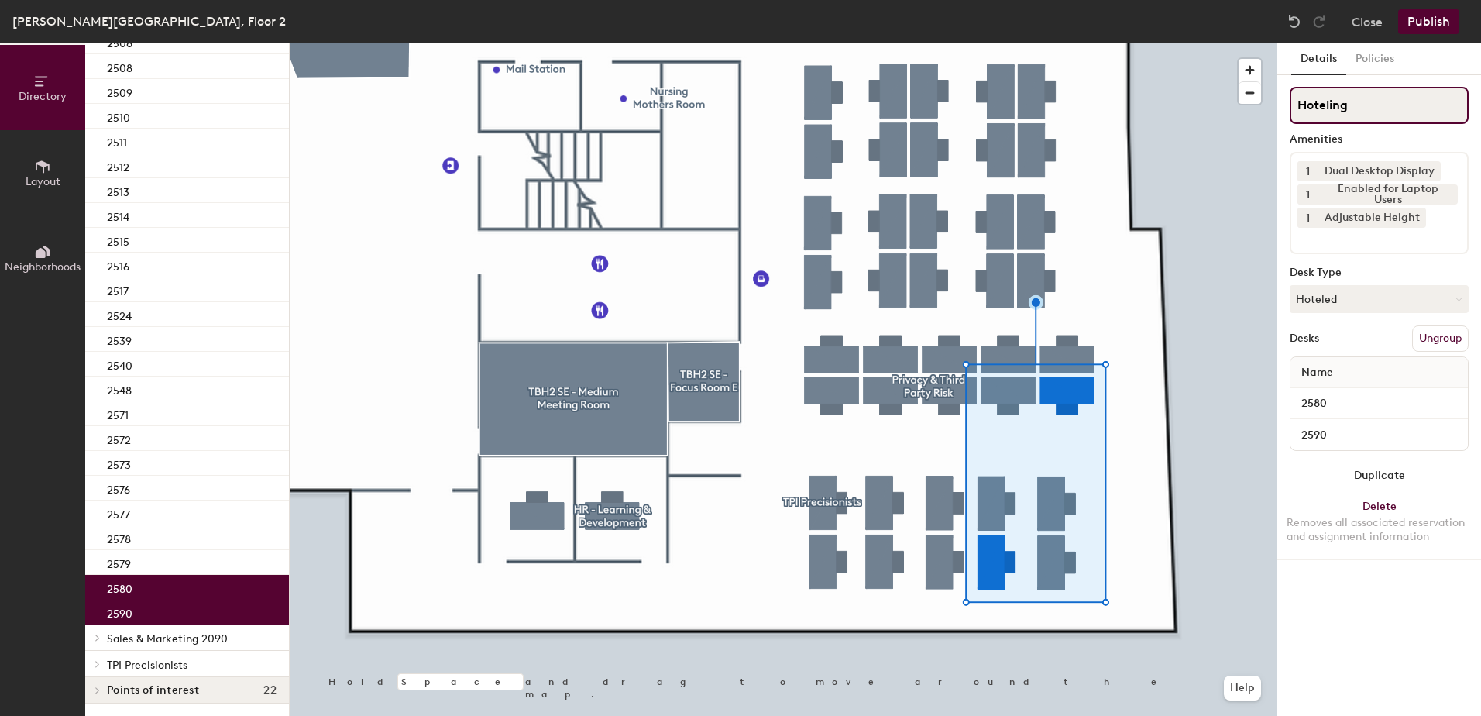
scroll to position [947, 0]
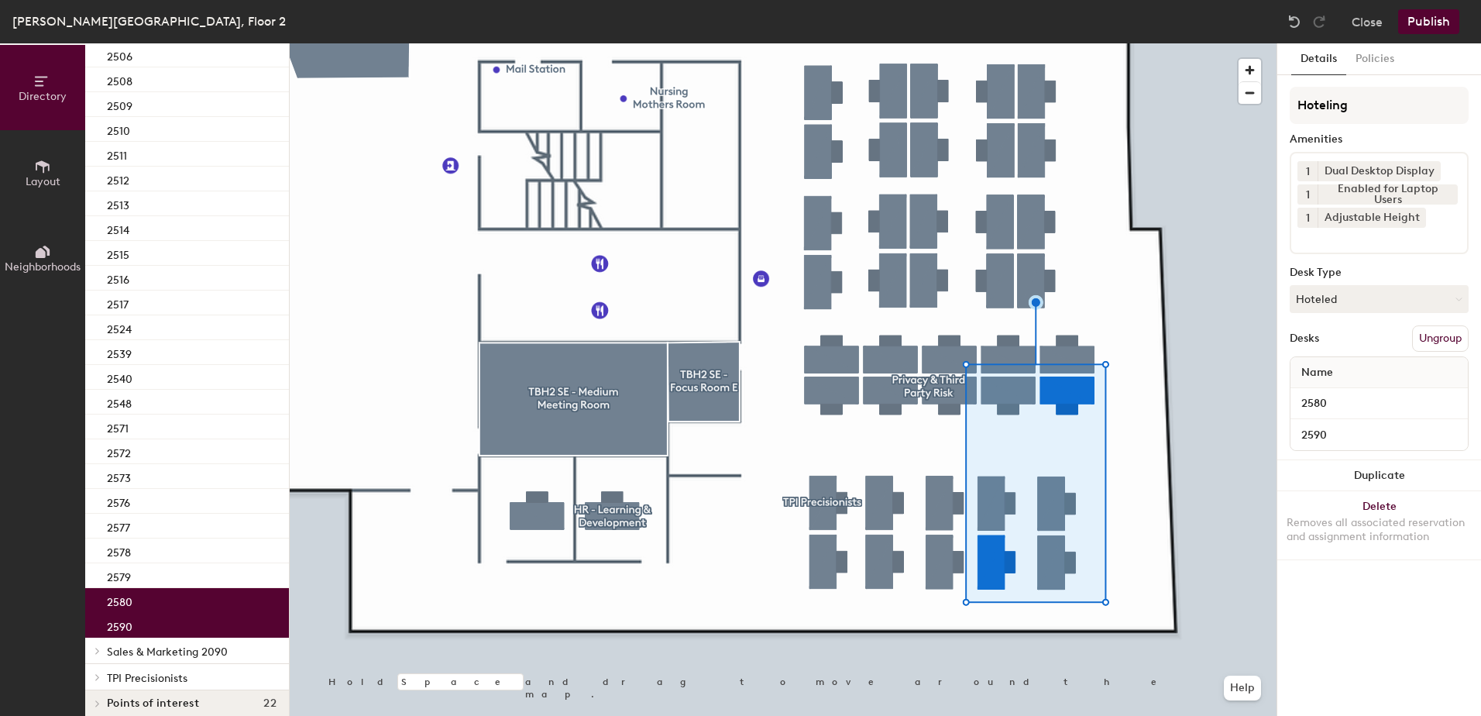
click at [1432, 11] on button "Publish" at bounding box center [1428, 21] width 61 height 25
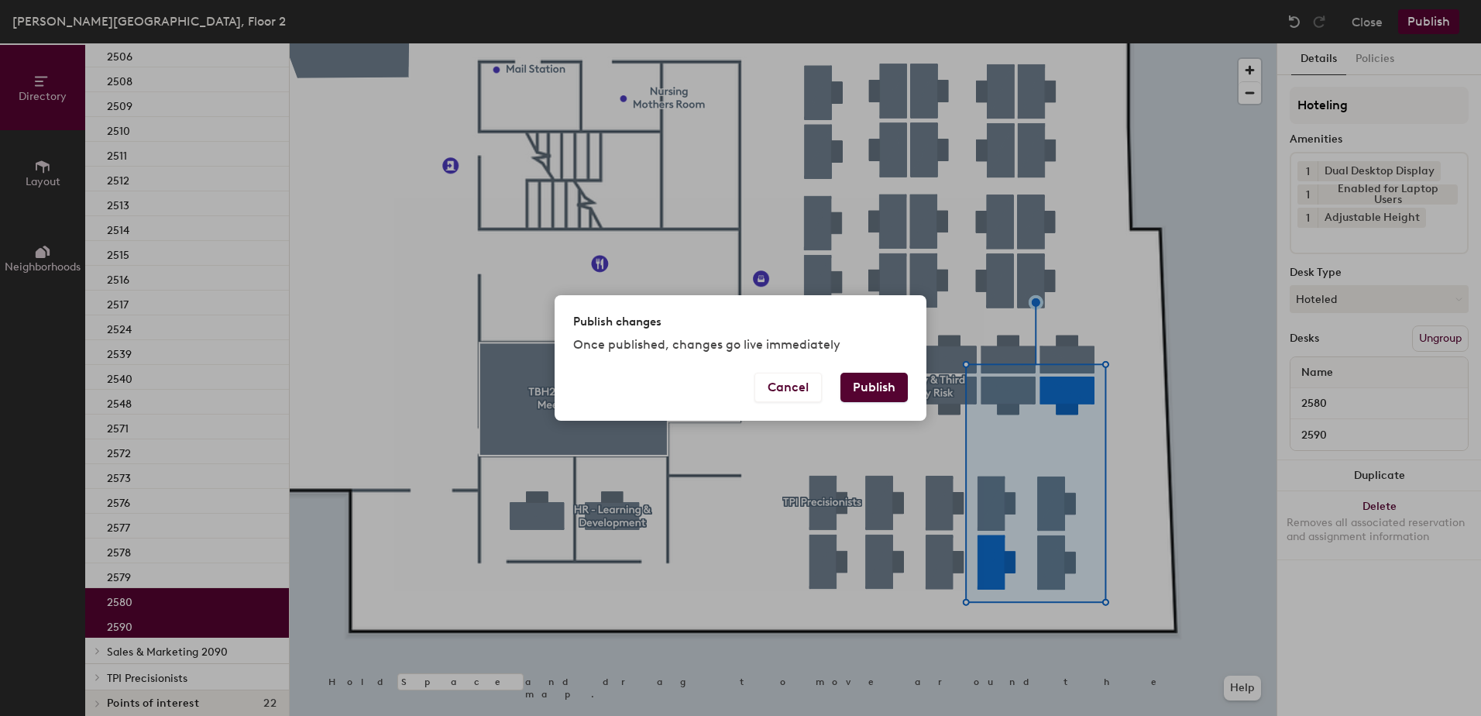
drag, startPoint x: 875, startPoint y: 387, endPoint x: 851, endPoint y: 390, distance: 23.4
click at [860, 385] on button "Publish" at bounding box center [874, 387] width 67 height 29
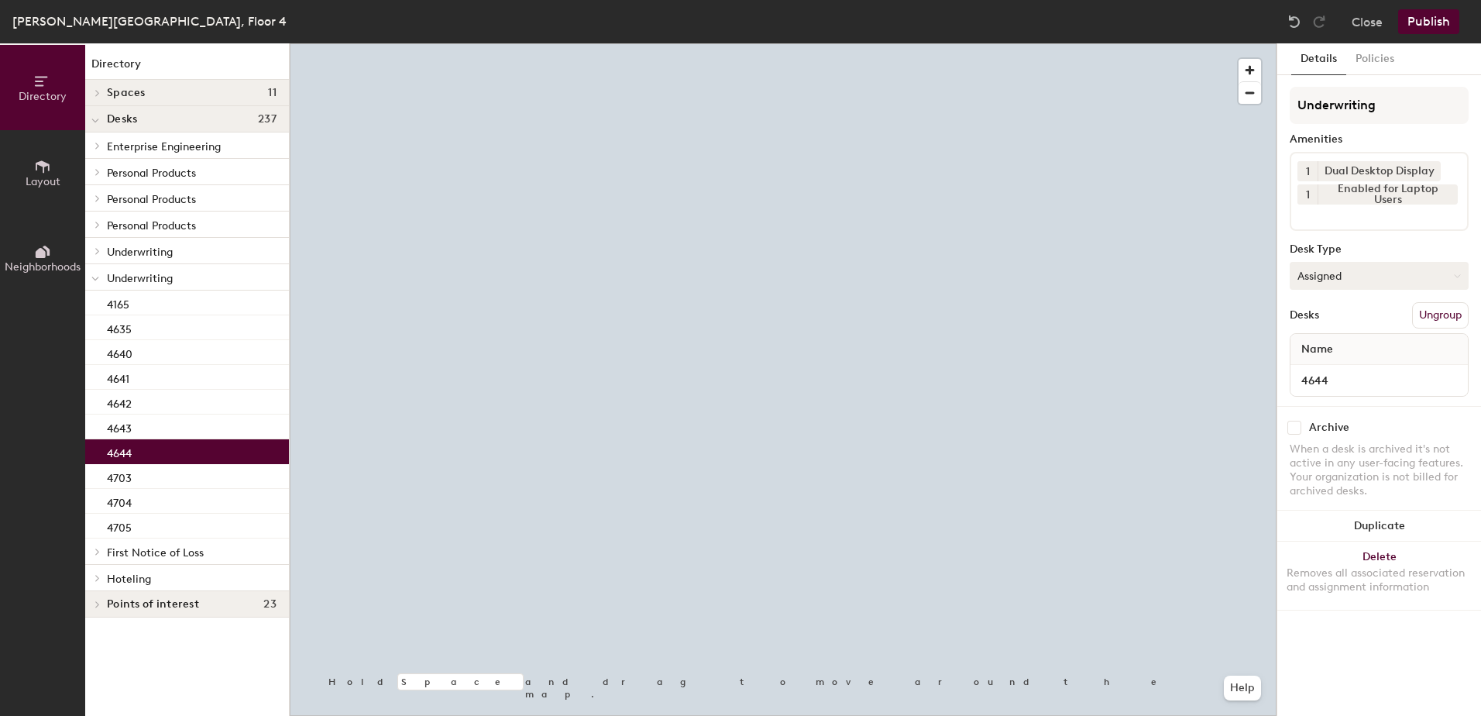
click at [1361, 277] on button "Assigned" at bounding box center [1379, 276] width 179 height 28
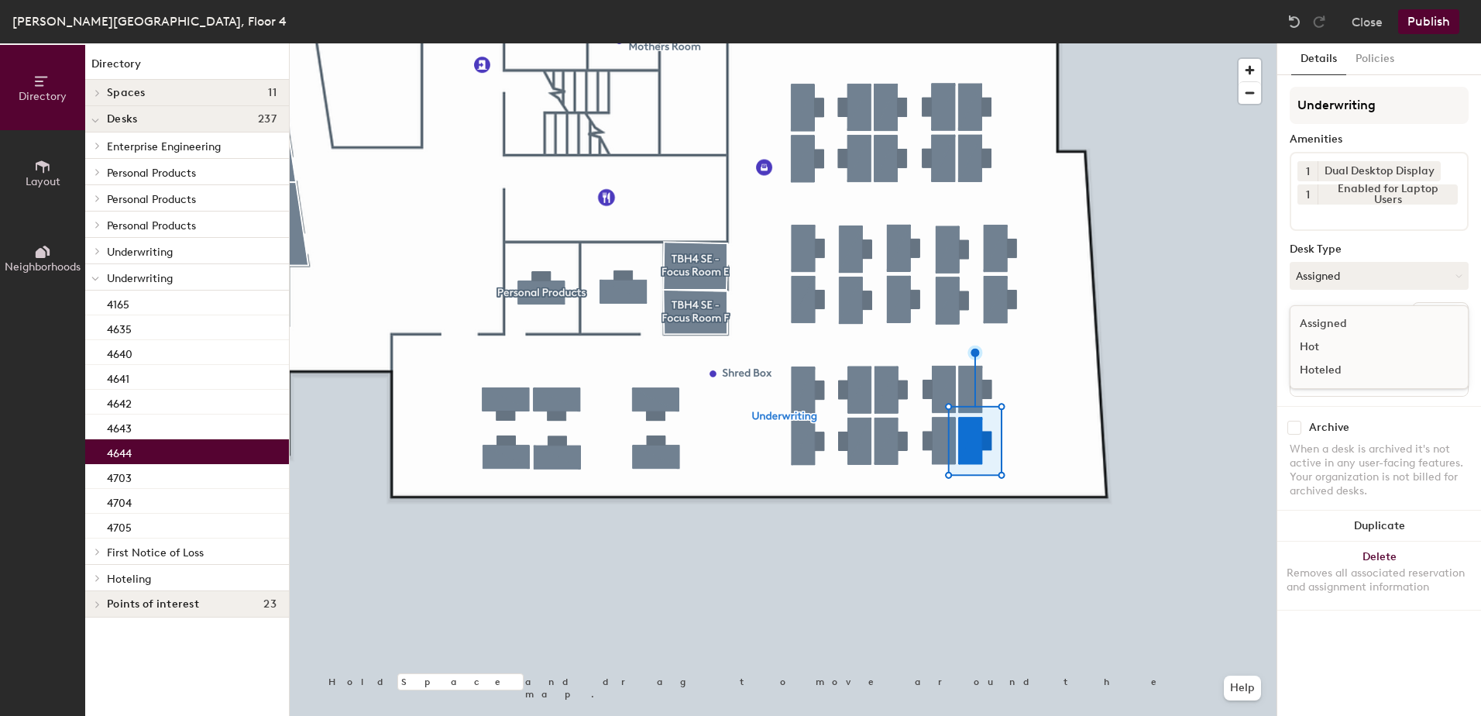
click at [1344, 373] on div "Hoteled" at bounding box center [1368, 370] width 155 height 23
click at [1442, 311] on button "Ungroup" at bounding box center [1440, 315] width 57 height 26
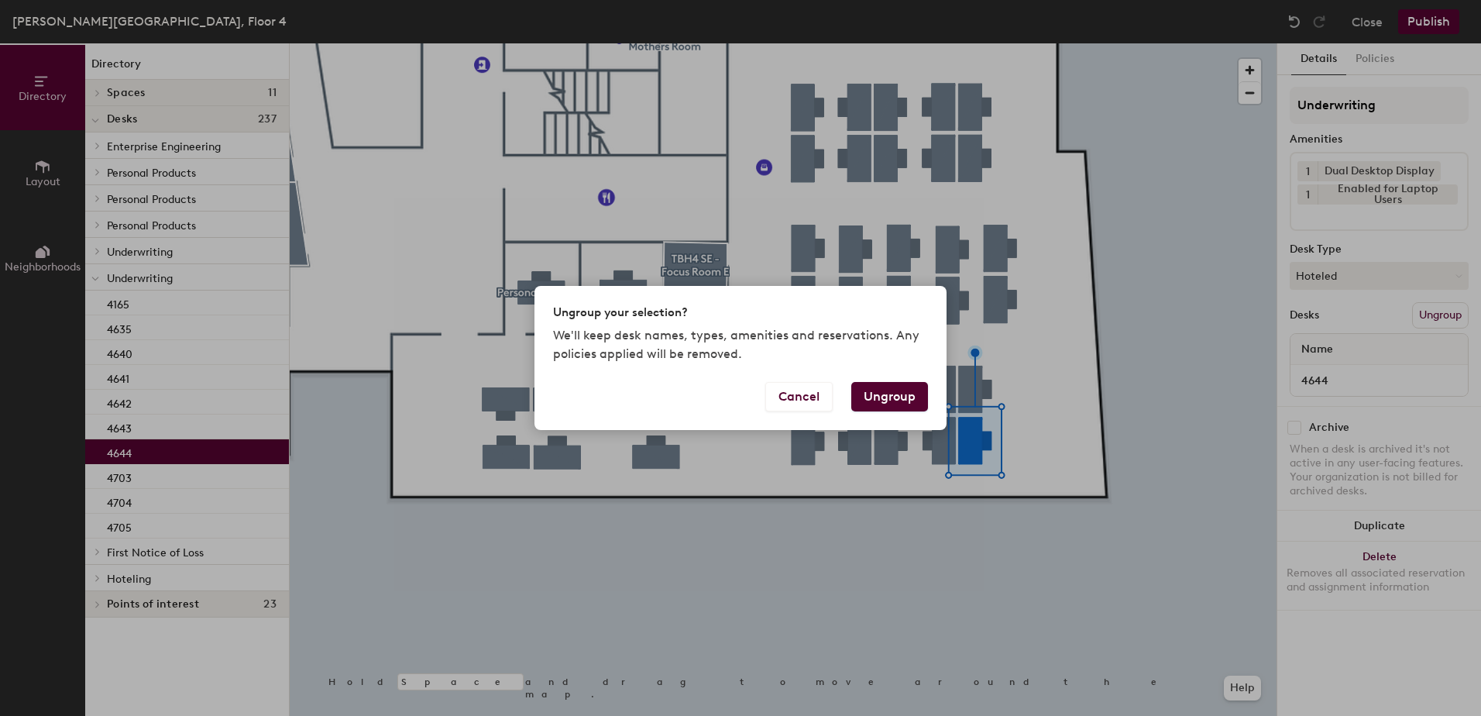
click at [906, 401] on button "Ungroup" at bounding box center [889, 396] width 77 height 29
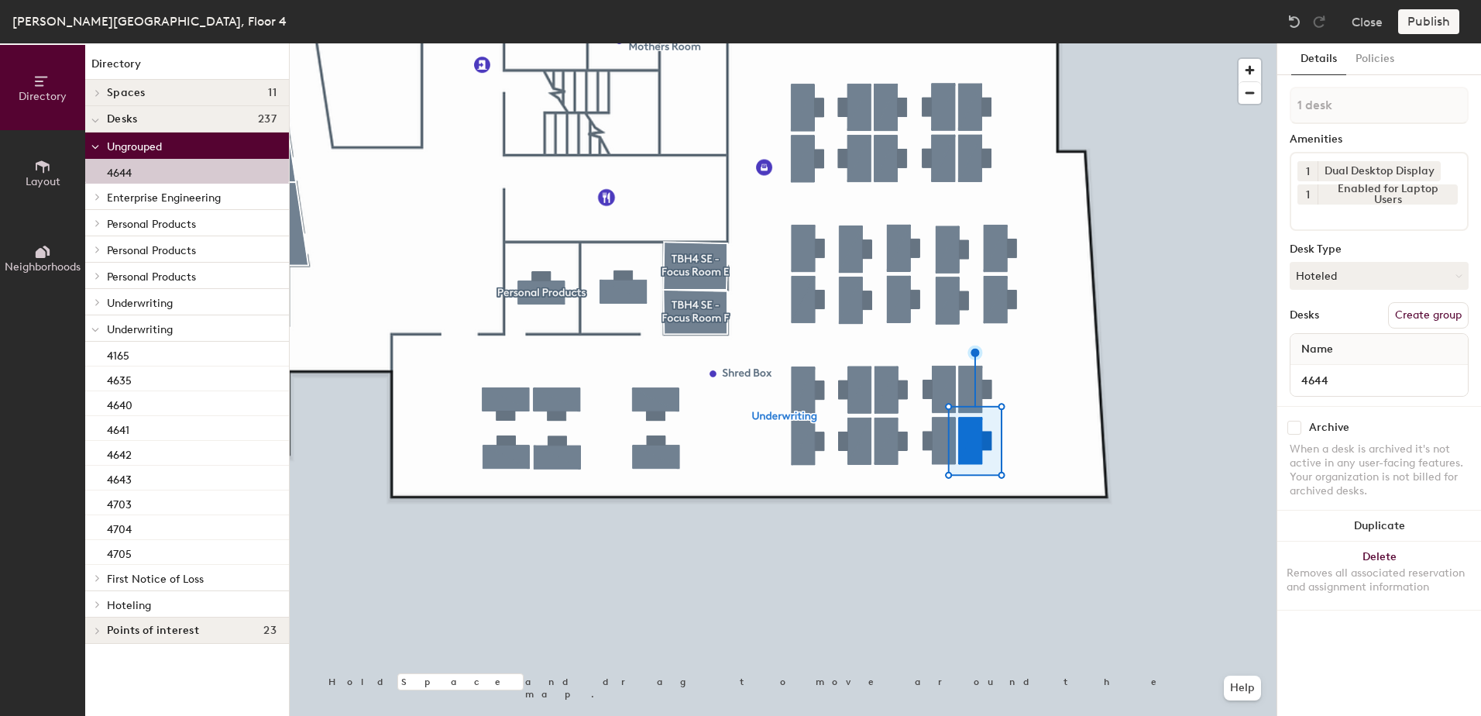
click at [96, 333] on span at bounding box center [95, 329] width 8 height 13
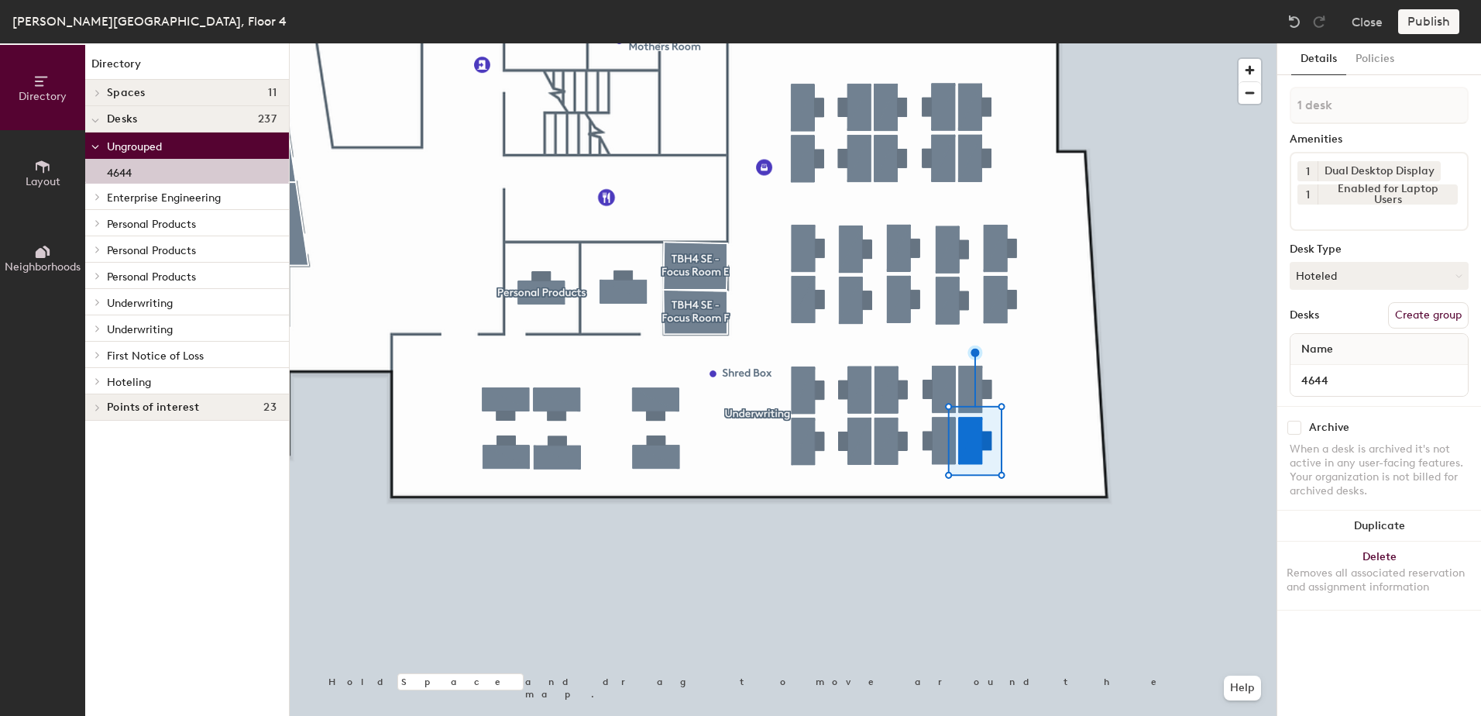
click at [104, 382] on div at bounding box center [96, 381] width 17 height 8
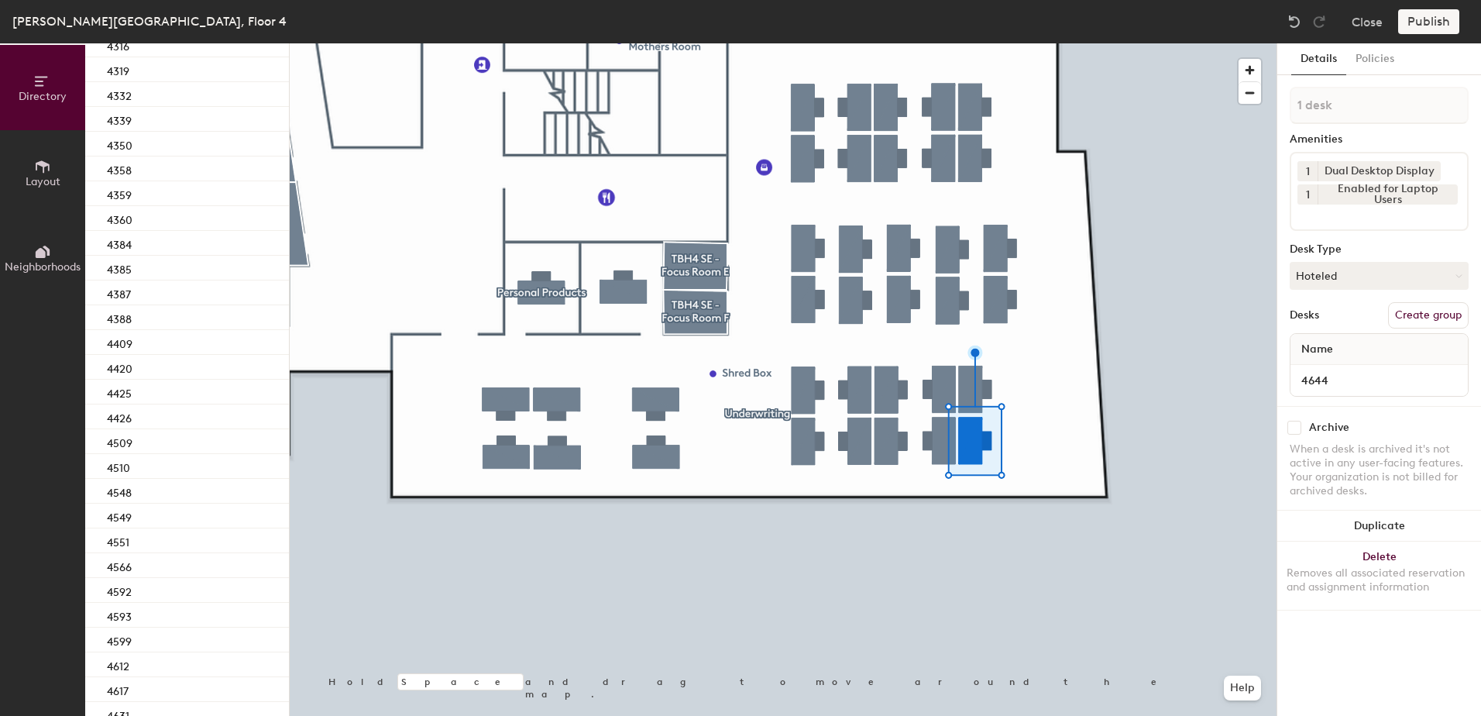
scroll to position [634, 0]
click at [183, 596] on div "4639" at bounding box center [187, 590] width 204 height 25
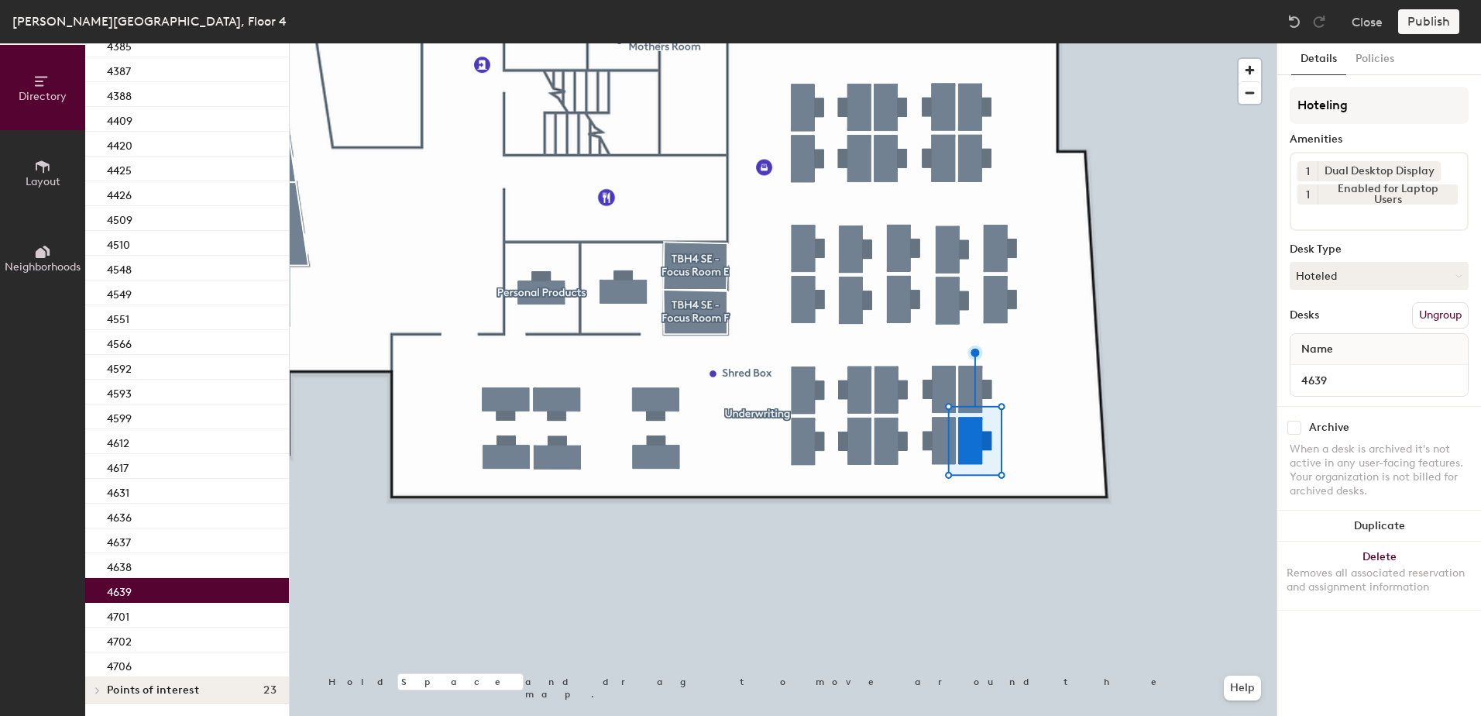
click at [971, 43] on div at bounding box center [783, 43] width 987 height 0
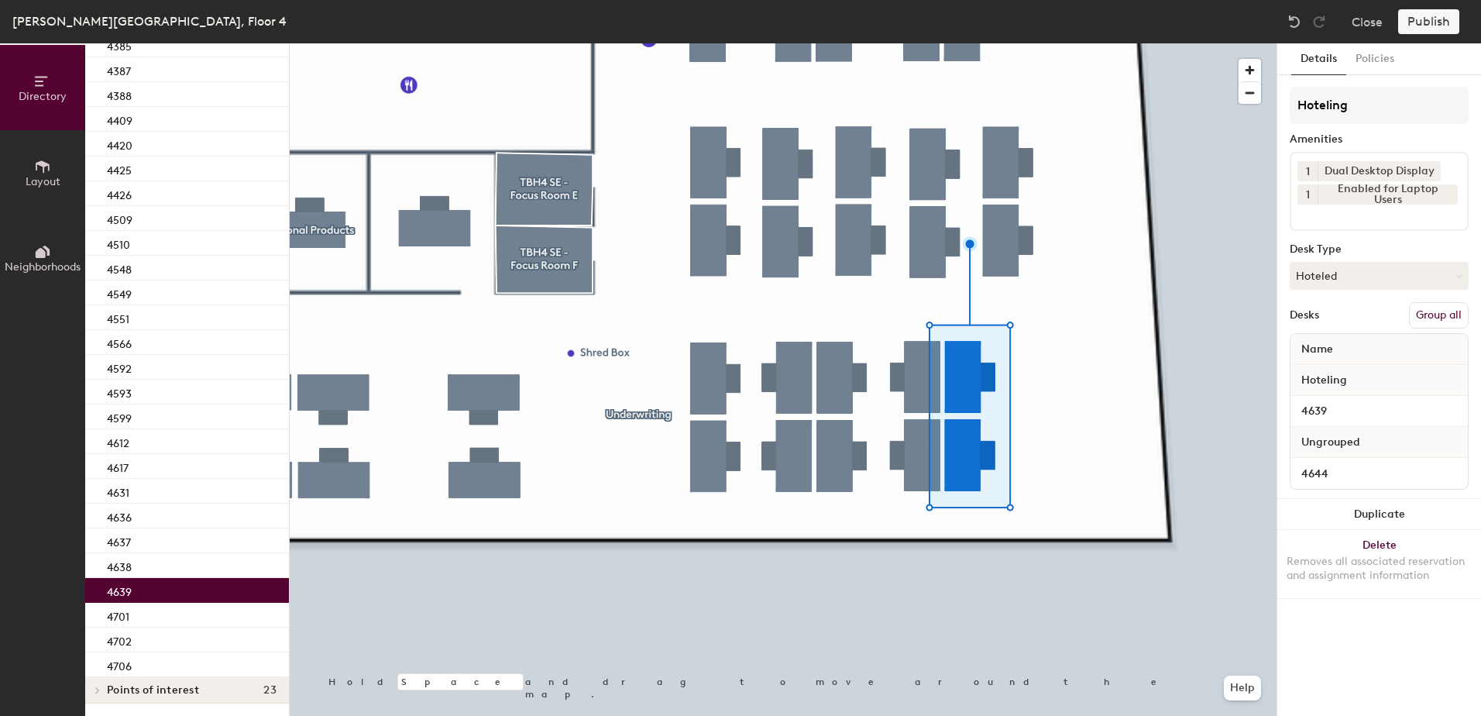
click at [1434, 309] on button "Group all" at bounding box center [1439, 315] width 60 height 26
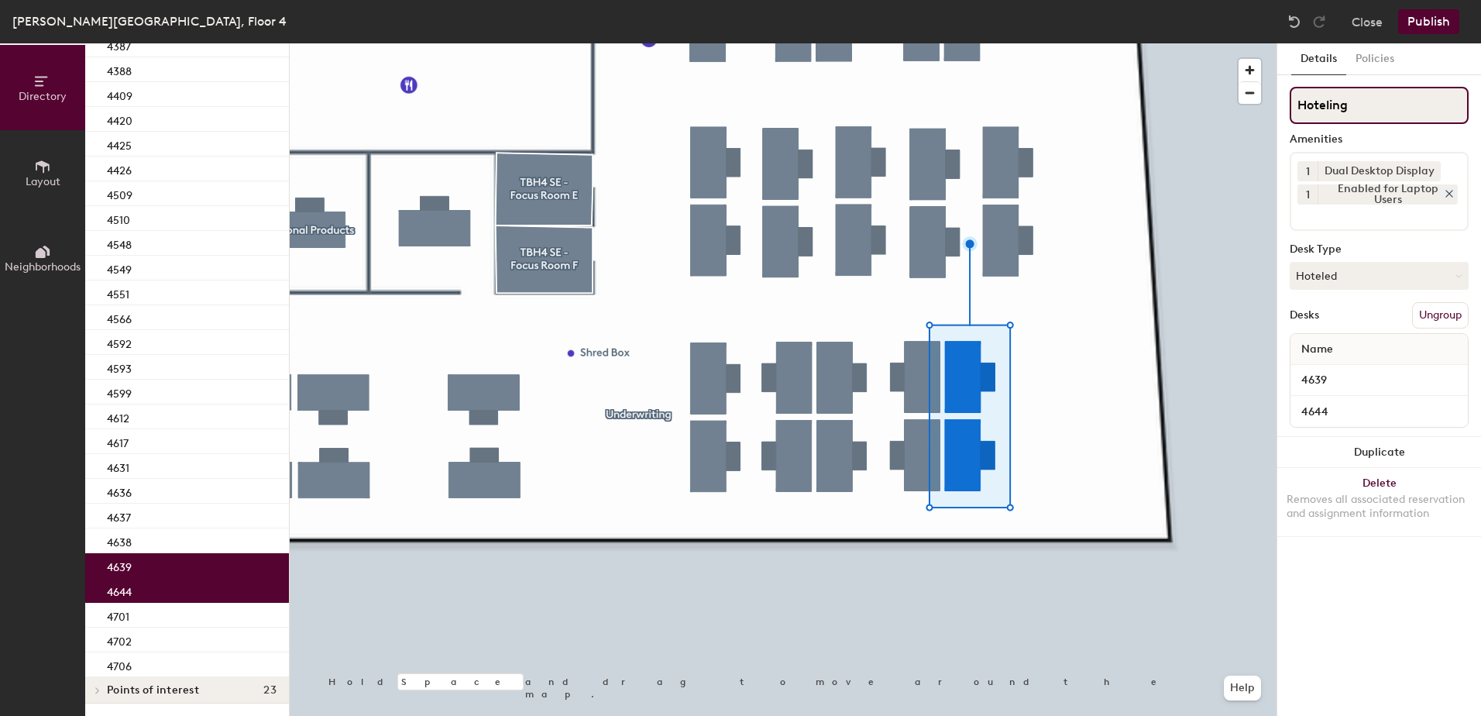
scroll to position [583, 0]
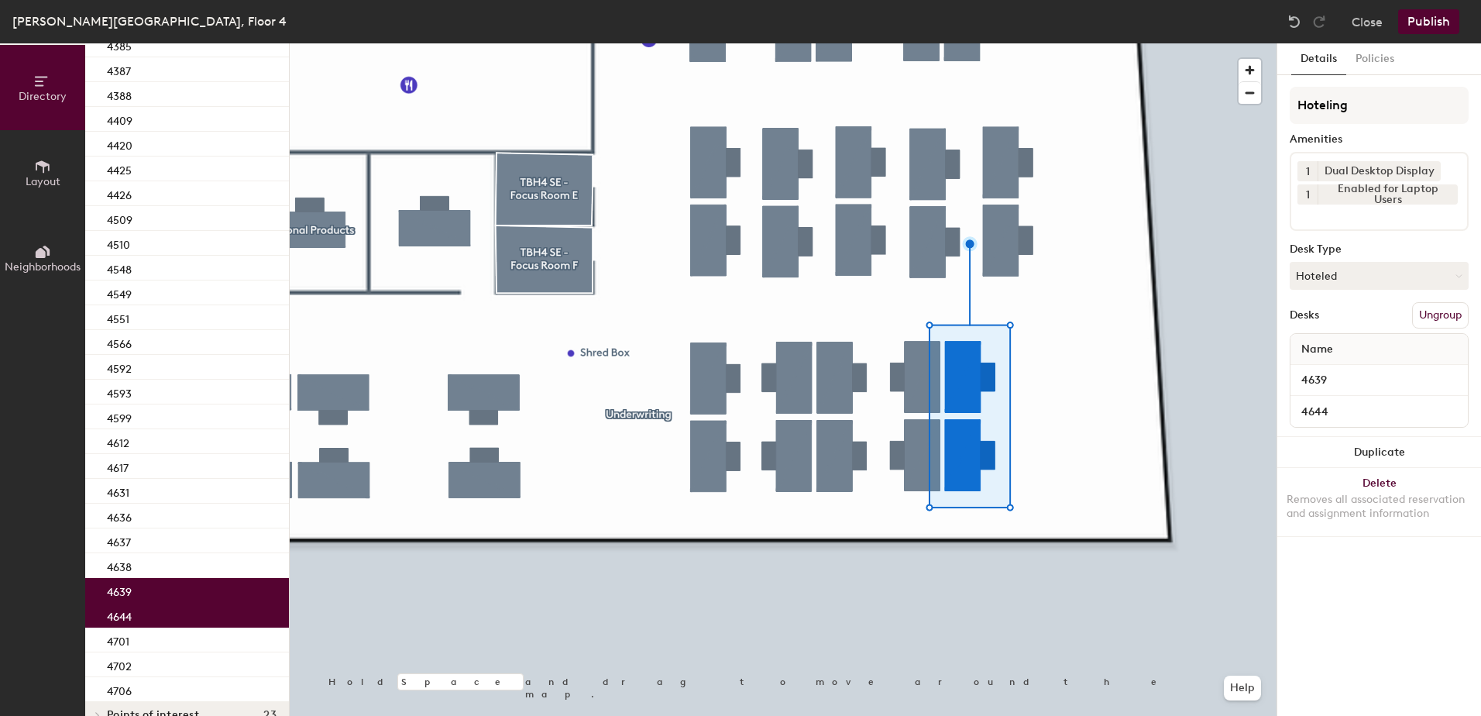
click at [1425, 16] on button "Publish" at bounding box center [1428, 21] width 61 height 25
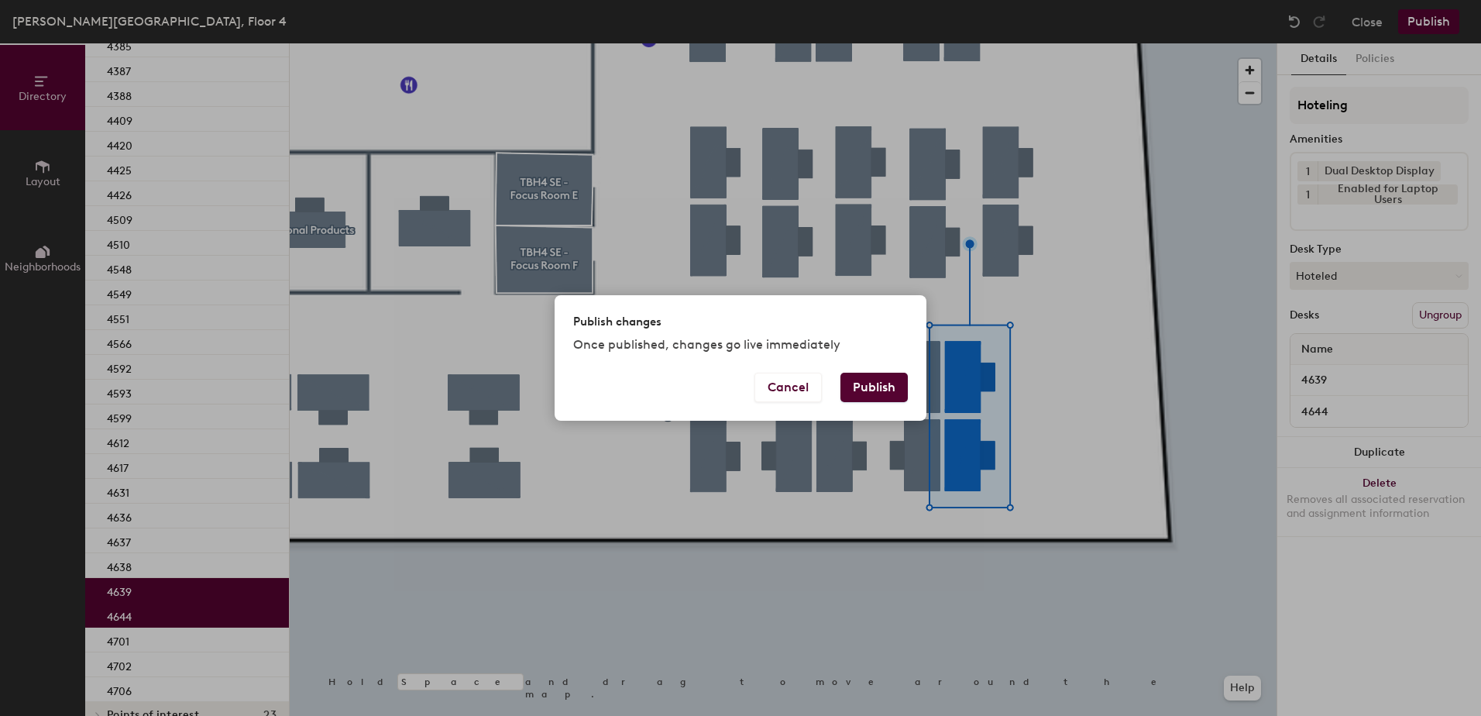
click at [839, 392] on div "Cancel Publish" at bounding box center [741, 397] width 372 height 48
click at [857, 384] on button "Publish" at bounding box center [874, 387] width 67 height 29
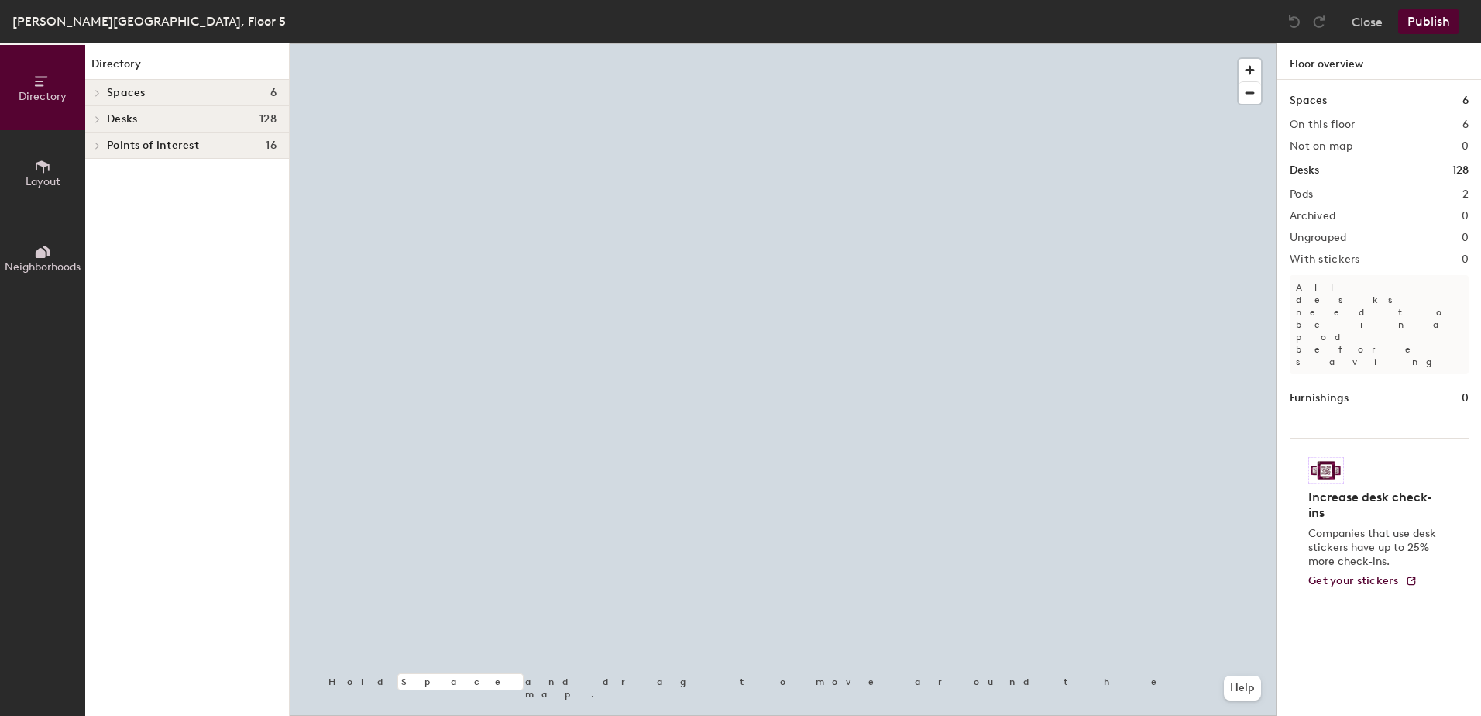
click at [840, 43] on div at bounding box center [783, 43] width 987 height 0
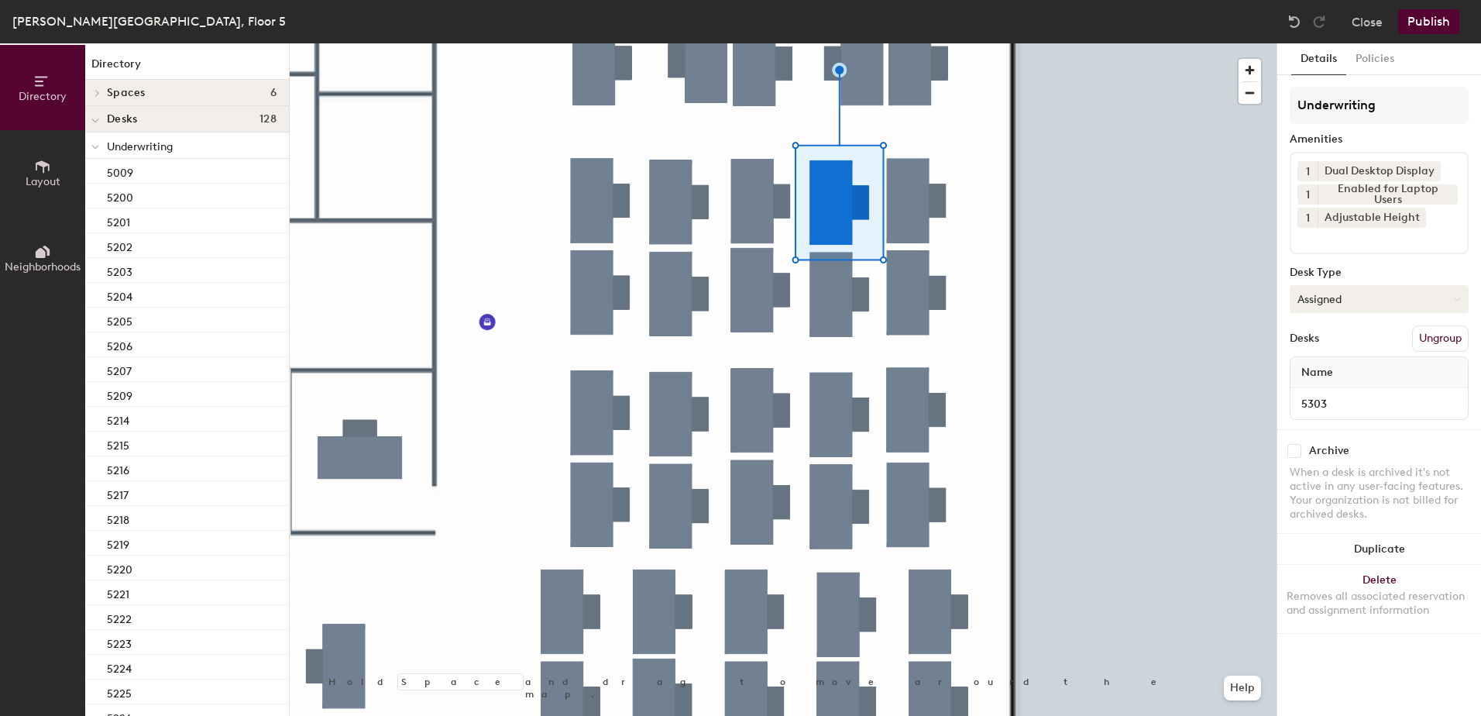
click at [1415, 300] on button "Assigned" at bounding box center [1379, 299] width 179 height 28
click at [1362, 401] on div "Hoteled" at bounding box center [1368, 393] width 155 height 23
drag, startPoint x: 1443, startPoint y: 321, endPoint x: 1437, endPoint y: 344, distance: 24.1
click at [1443, 321] on div "Underwriting Amenities 1 Dual Desktop Display 1 Enabled for Laptop Users 1 Adju…" at bounding box center [1379, 258] width 179 height 342
click at [1432, 345] on button "Ungroup" at bounding box center [1440, 338] width 57 height 26
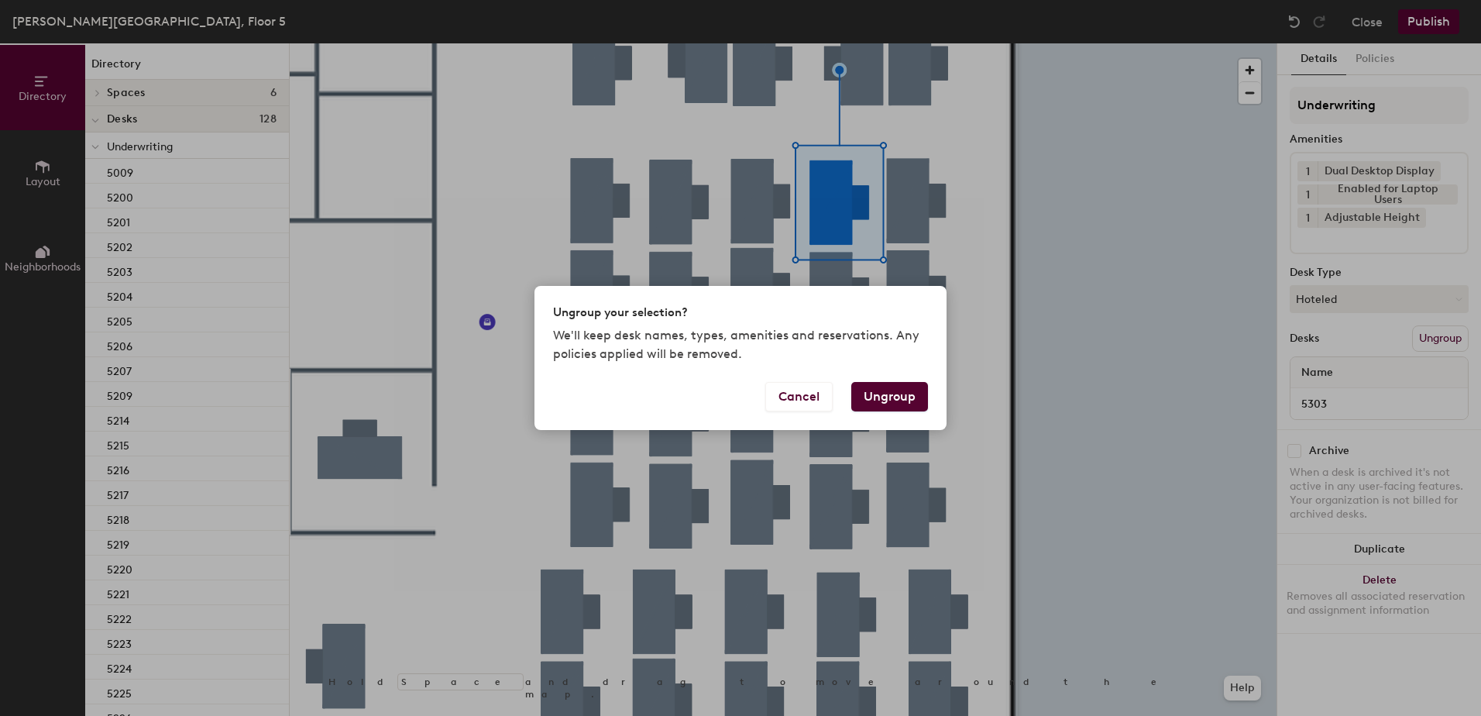
click at [887, 401] on button "Ungroup" at bounding box center [889, 396] width 77 height 29
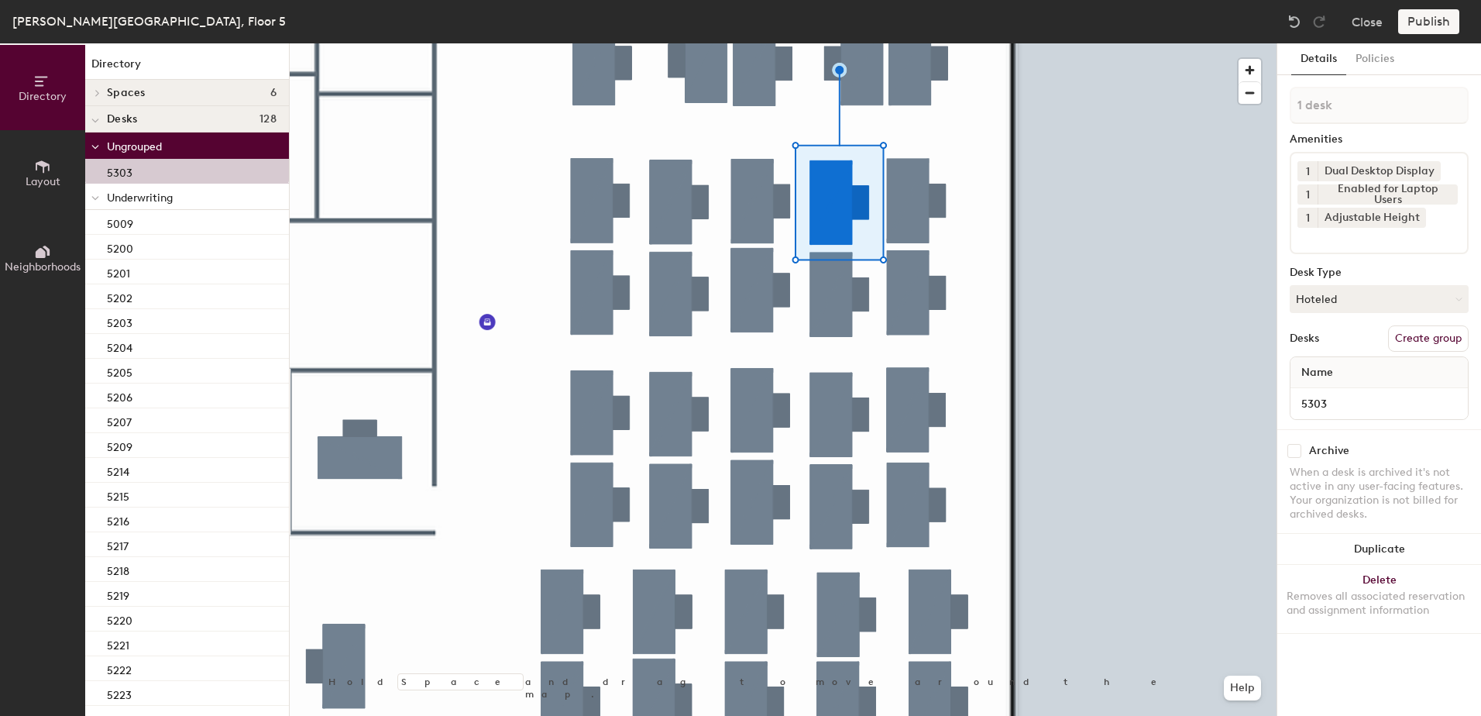
click at [93, 200] on span at bounding box center [95, 197] width 8 height 13
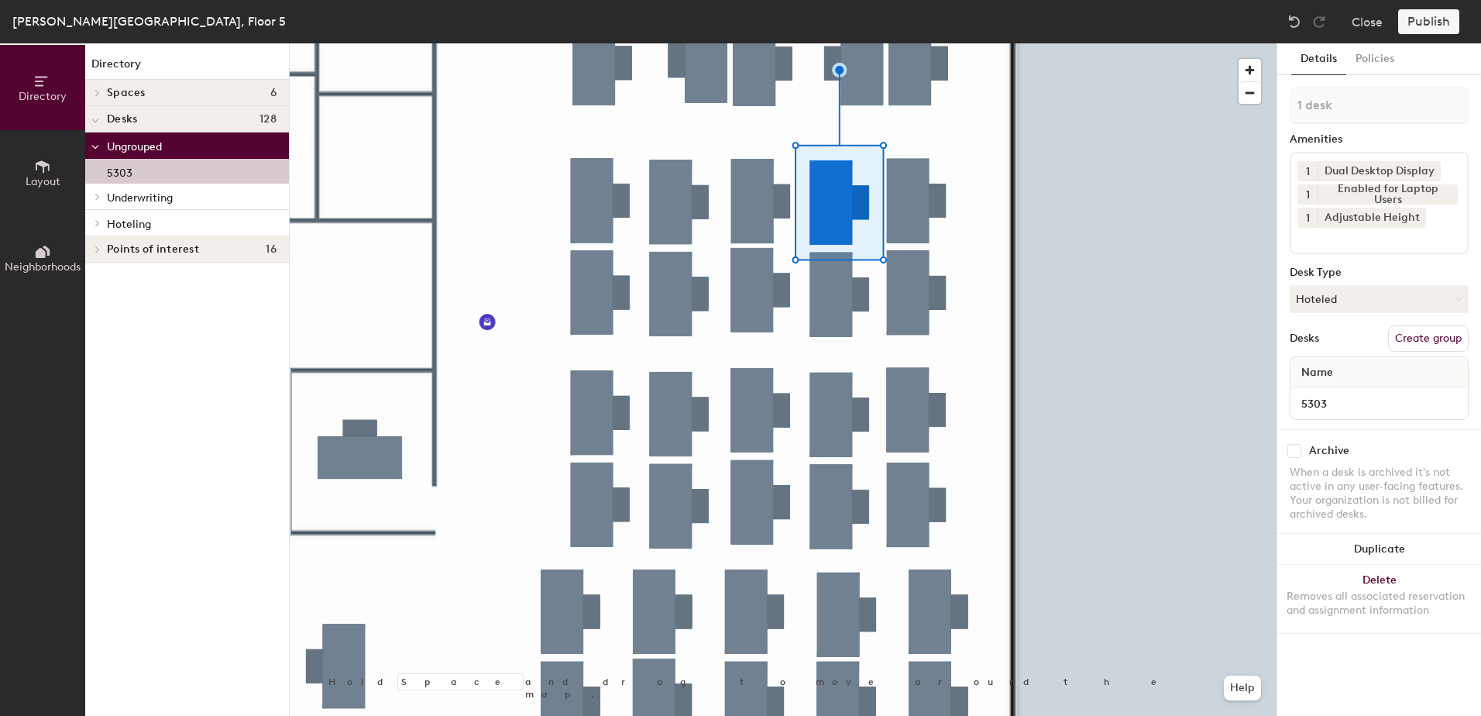
click at [91, 225] on span at bounding box center [96, 223] width 13 height 8
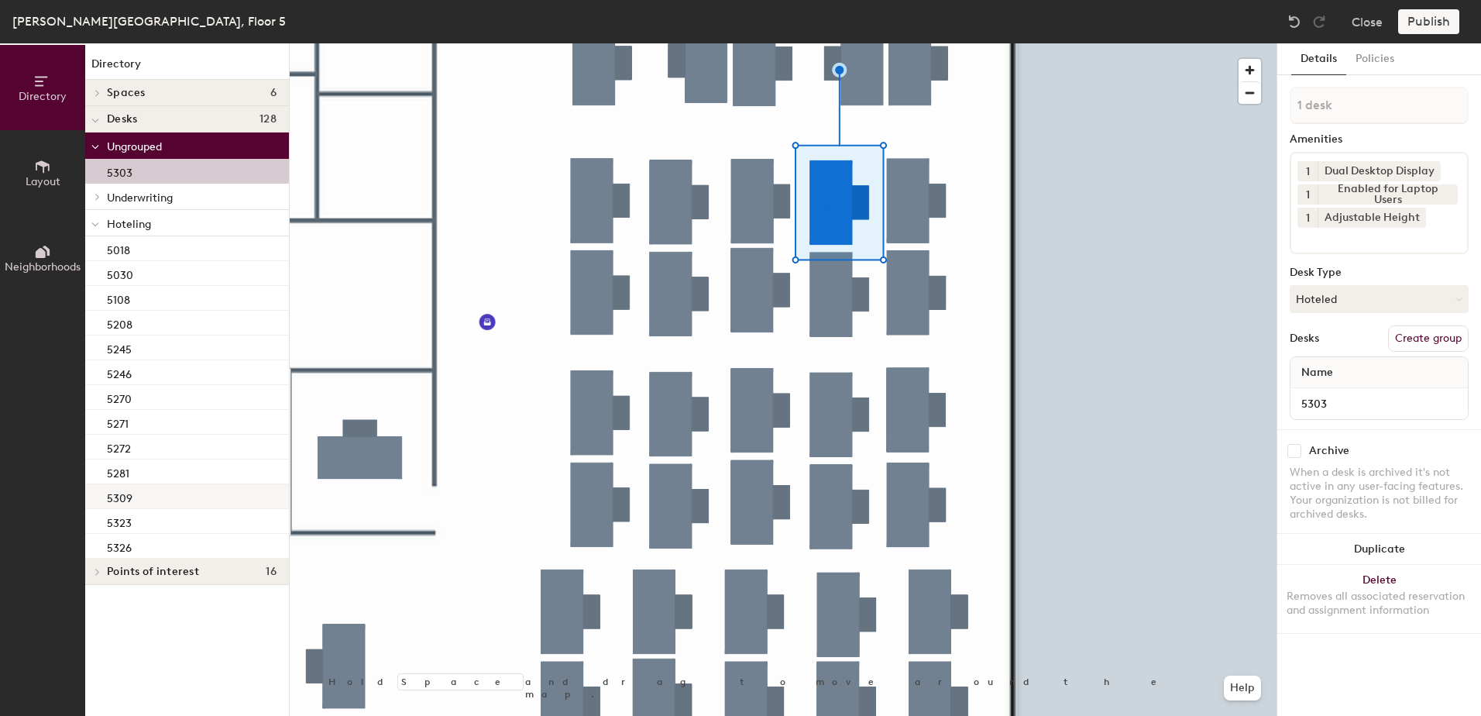
click at [197, 507] on div "5309" at bounding box center [187, 496] width 204 height 25
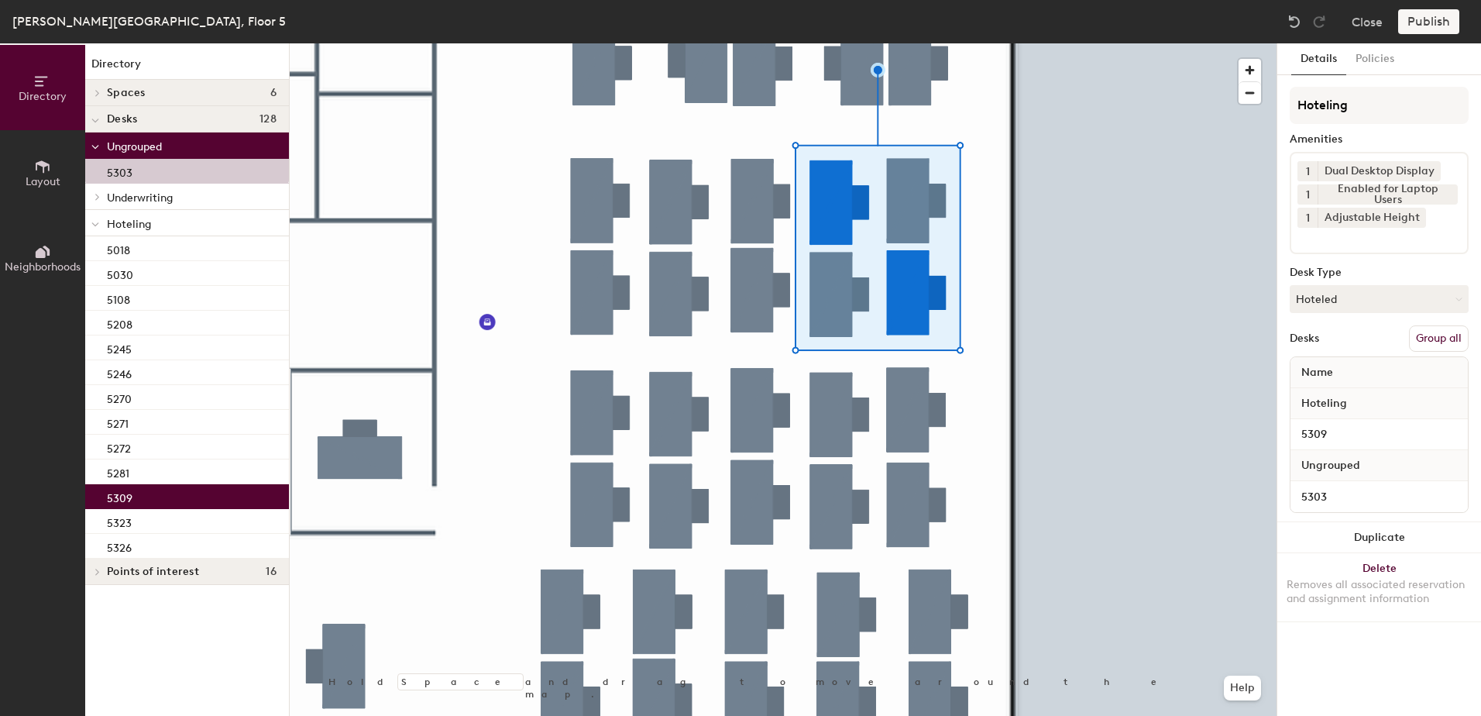
click at [1439, 339] on button "Group all" at bounding box center [1439, 338] width 60 height 26
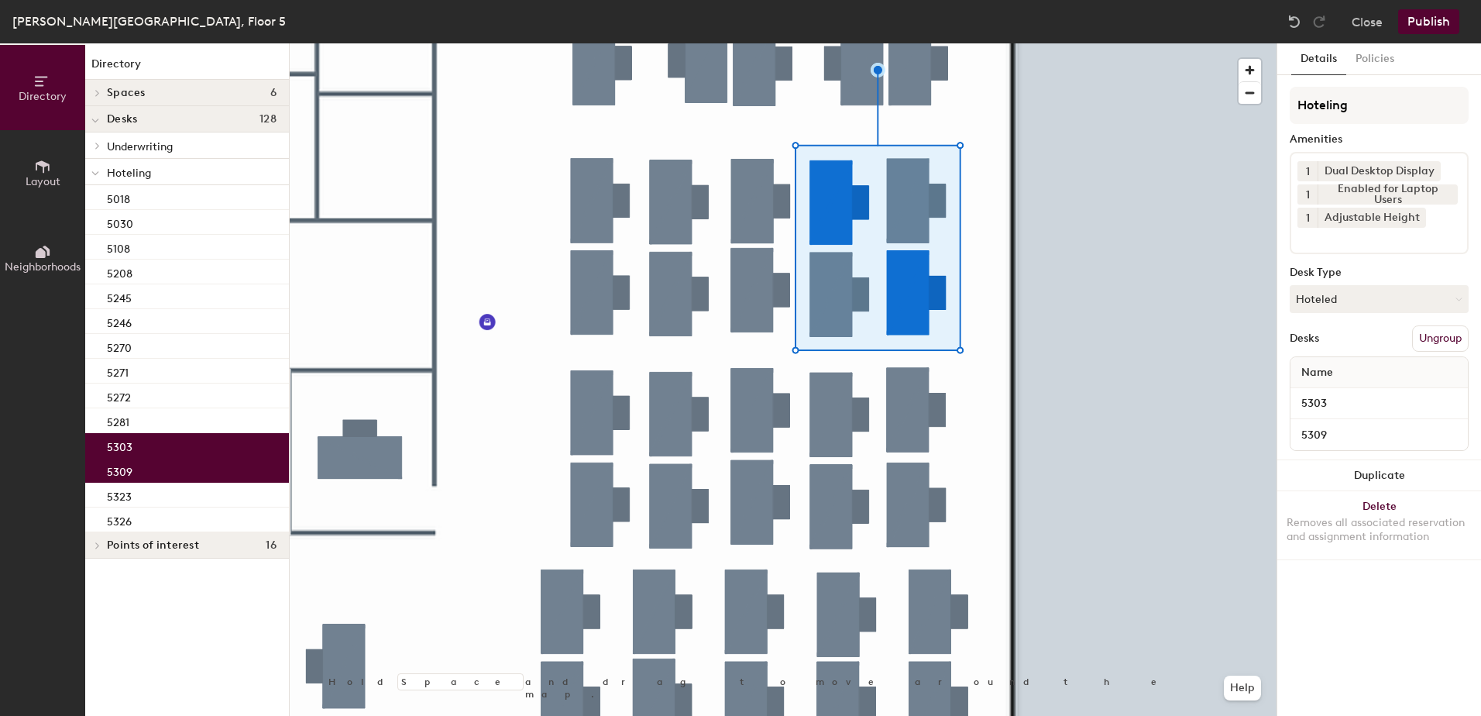
click at [1429, 30] on button "Publish" at bounding box center [1428, 21] width 61 height 25
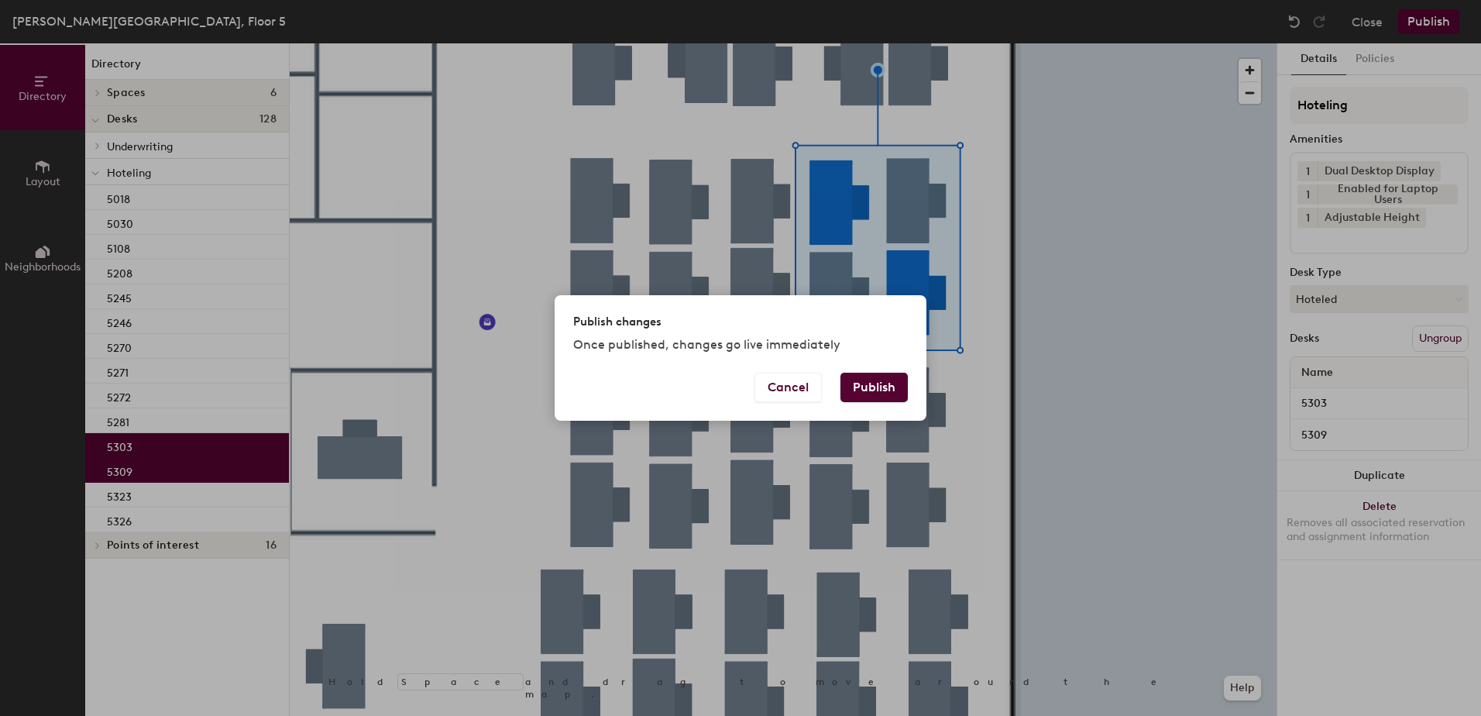
click at [870, 379] on button "Publish" at bounding box center [874, 387] width 67 height 29
